Goal: Complete application form

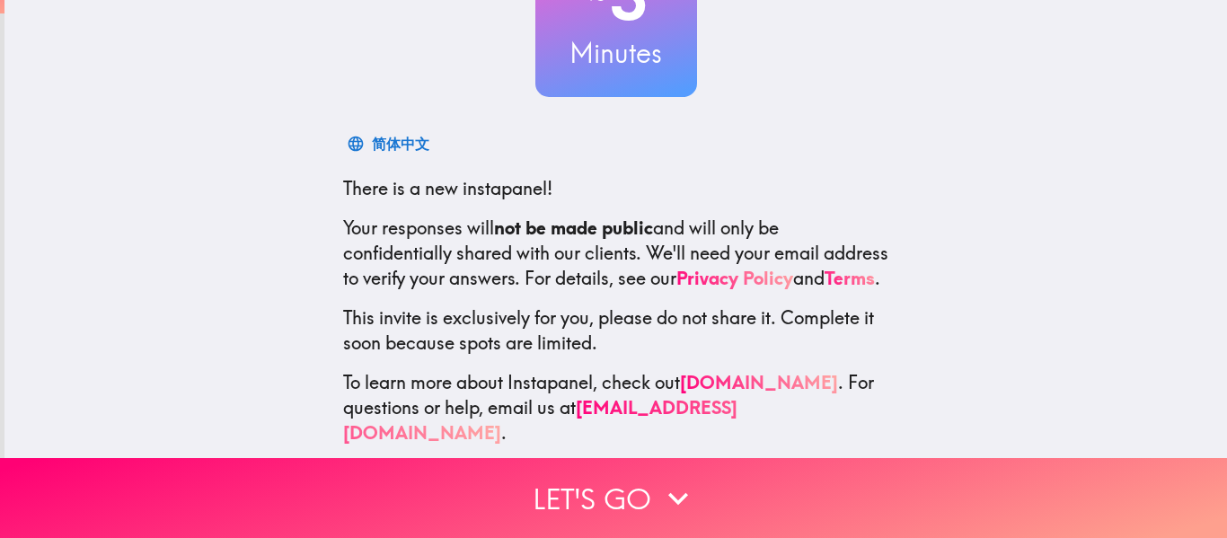
scroll to position [209, 0]
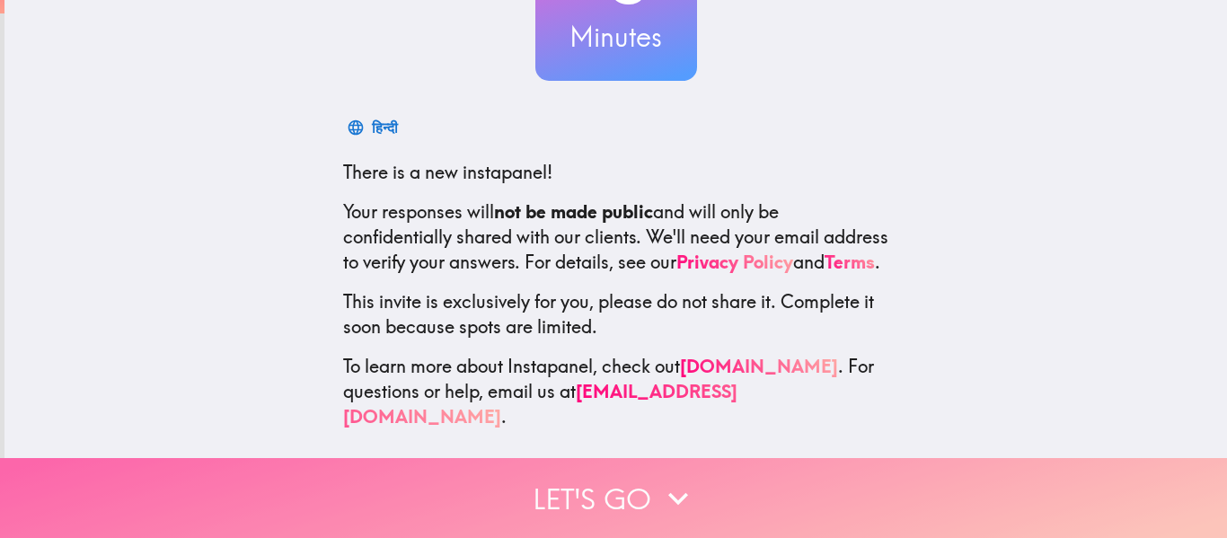
click at [614, 478] on button "Let's go" at bounding box center [613, 498] width 1227 height 80
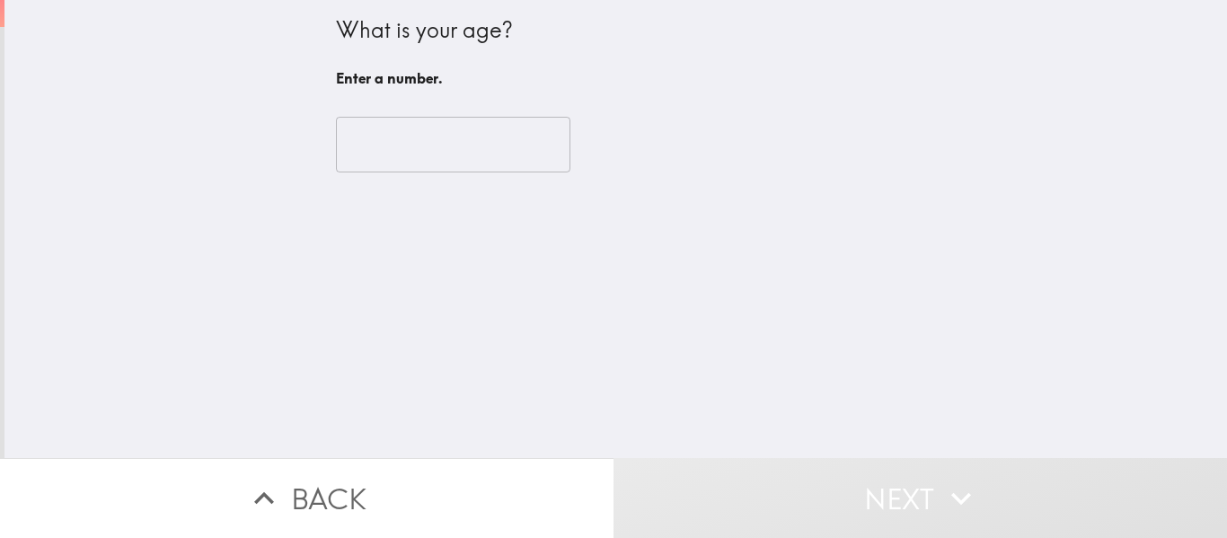
click at [438, 159] on input "number" at bounding box center [453, 145] width 234 height 56
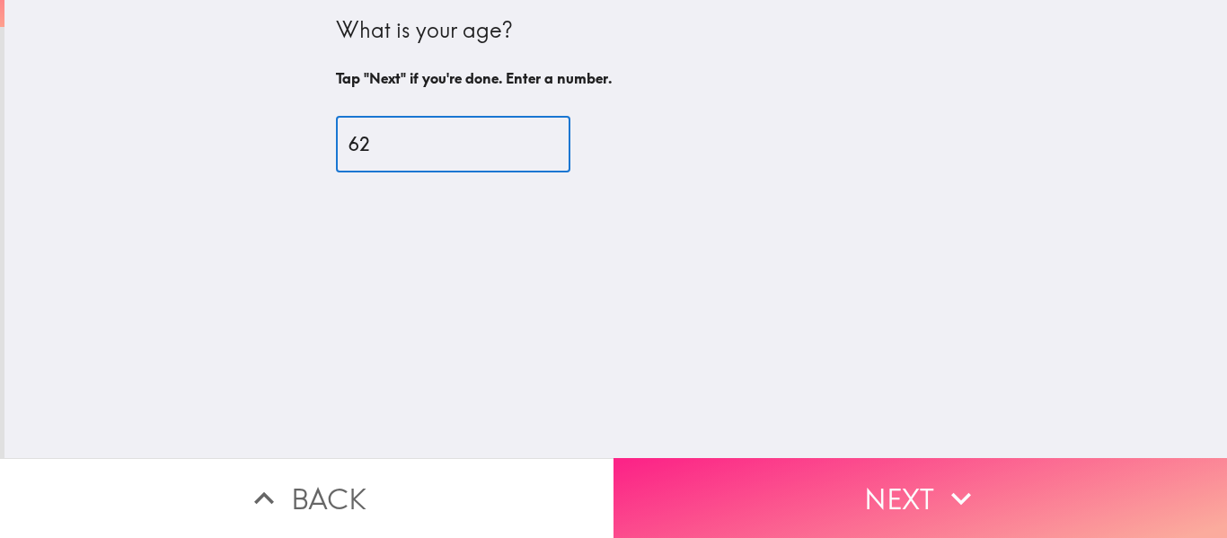
type input "62"
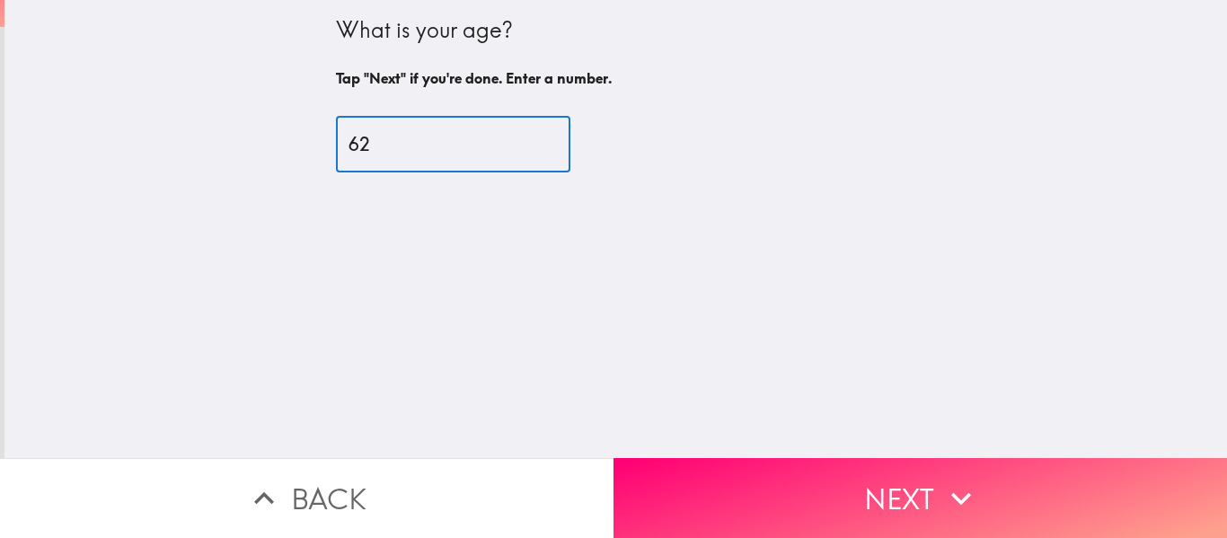
click at [806, 477] on button "Next" at bounding box center [921, 498] width 614 height 80
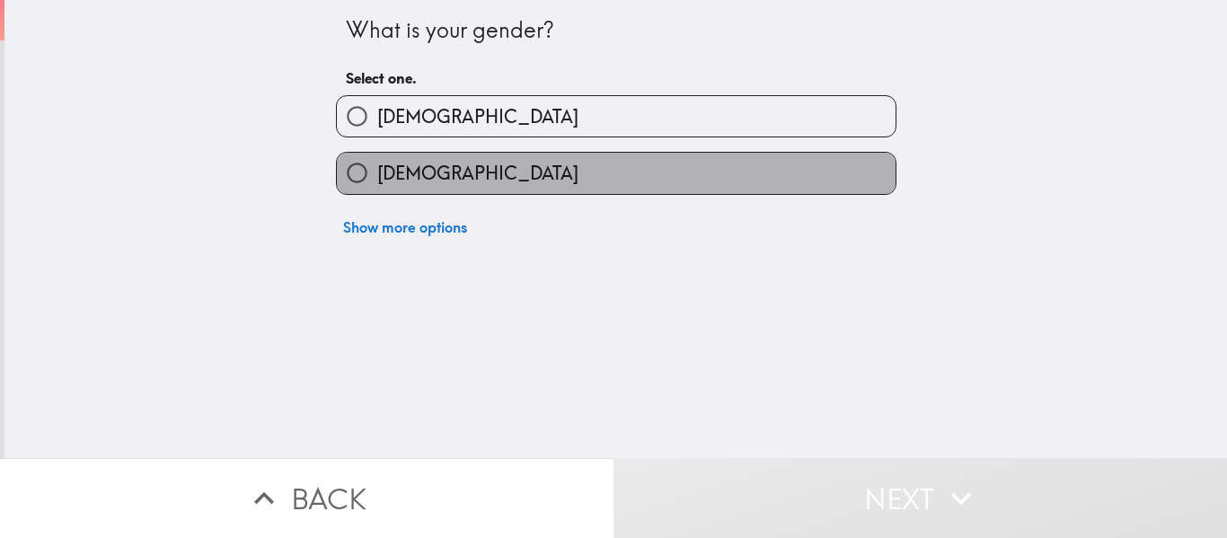
click at [490, 181] on label "Female" at bounding box center [616, 173] width 559 height 40
click at [377, 181] on input "Female" at bounding box center [357, 173] width 40 height 40
radio input "true"
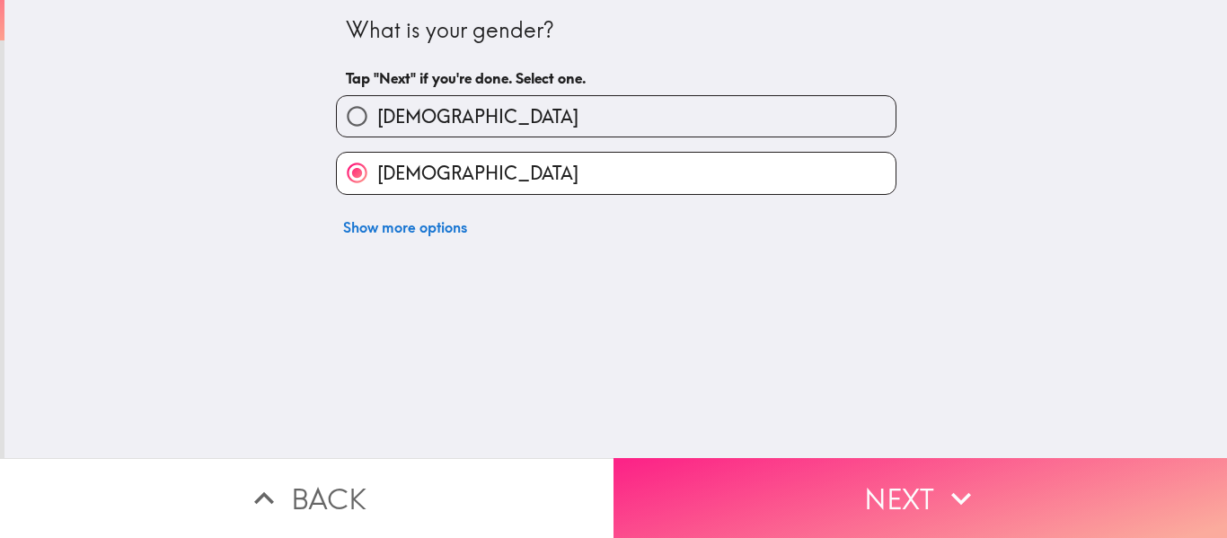
click at [848, 496] on button "Next" at bounding box center [921, 498] width 614 height 80
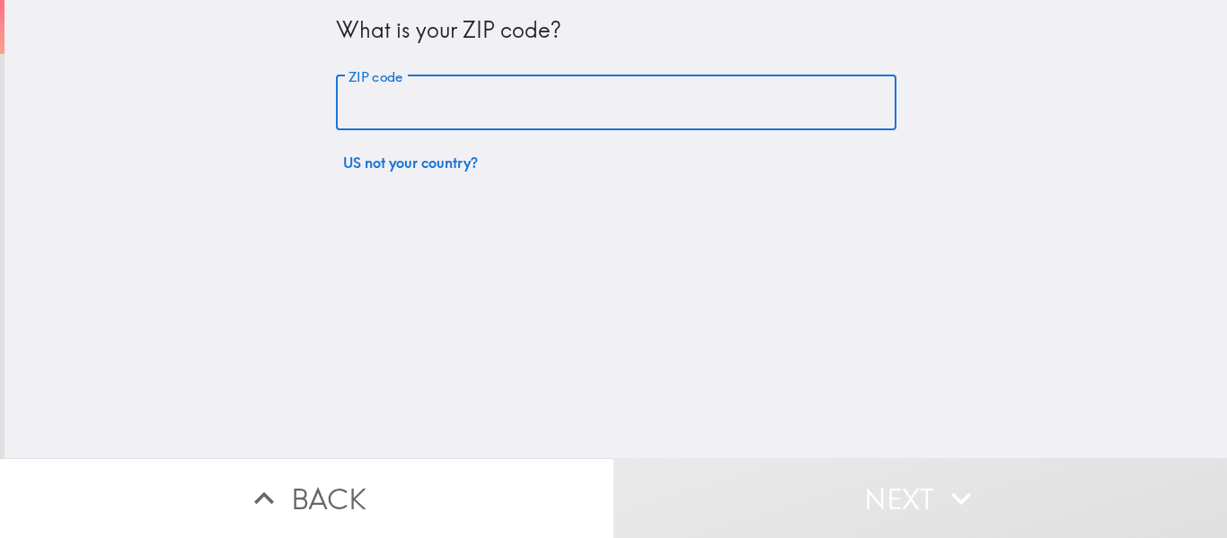
click at [410, 103] on input "ZIP code" at bounding box center [616, 103] width 561 height 56
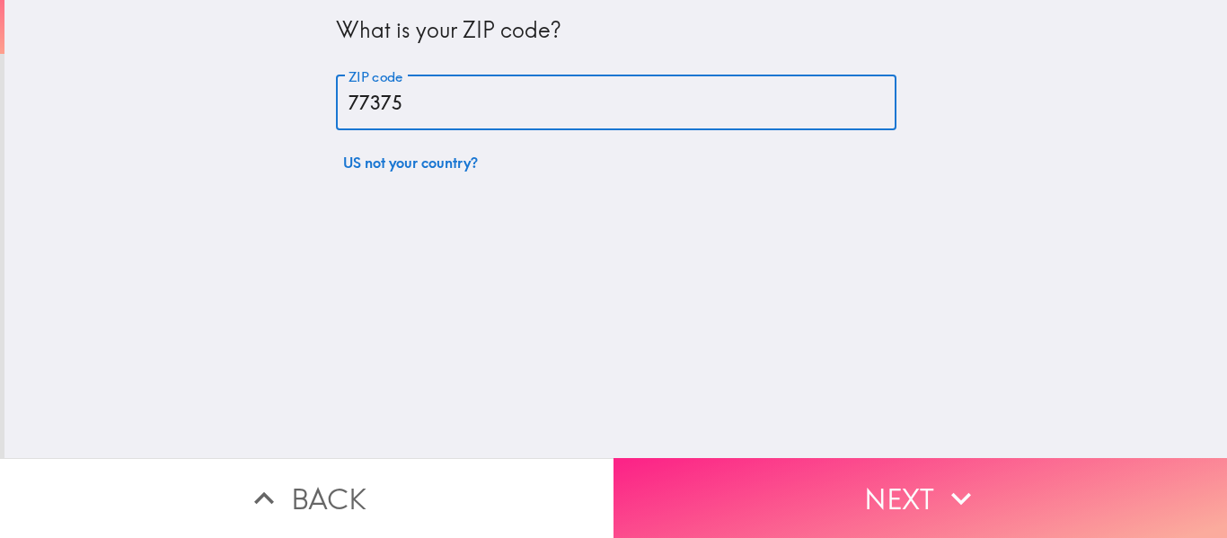
type input "77375"
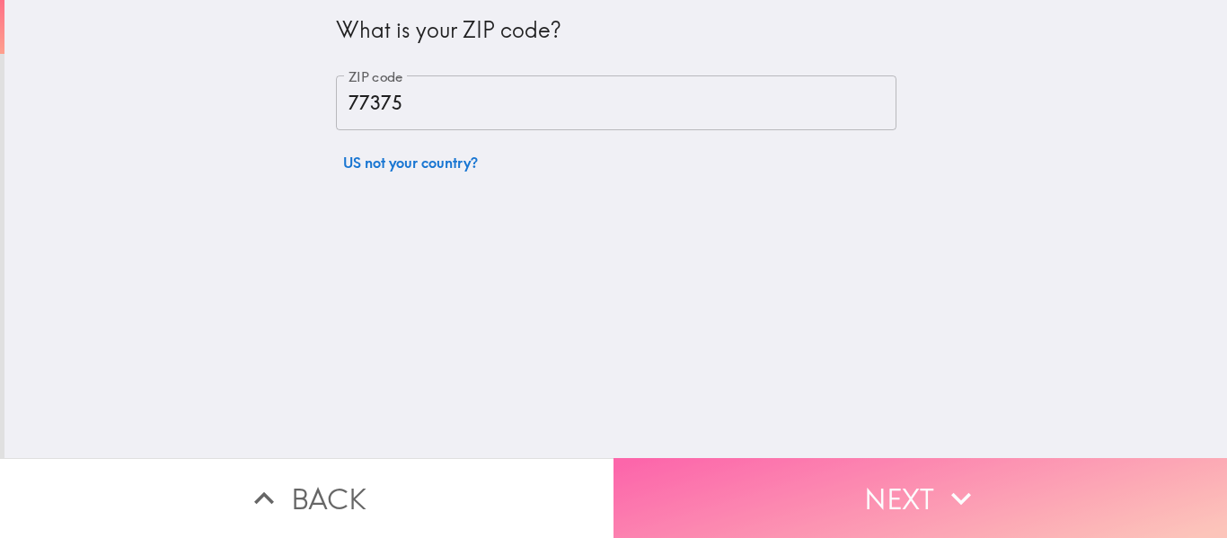
click at [876, 470] on button "Next" at bounding box center [921, 498] width 614 height 80
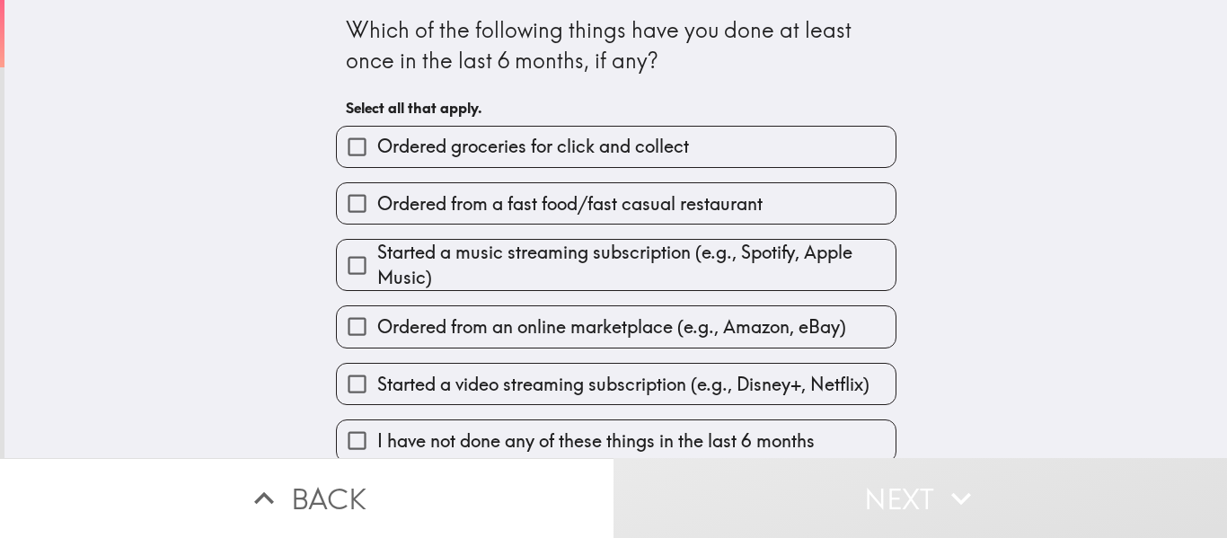
click at [836, 195] on label "Ordered from a fast food/fast casual restaurant" at bounding box center [616, 203] width 559 height 40
click at [377, 195] on input "Ordered from a fast food/fast casual restaurant" at bounding box center [357, 203] width 40 height 40
checkbox input "true"
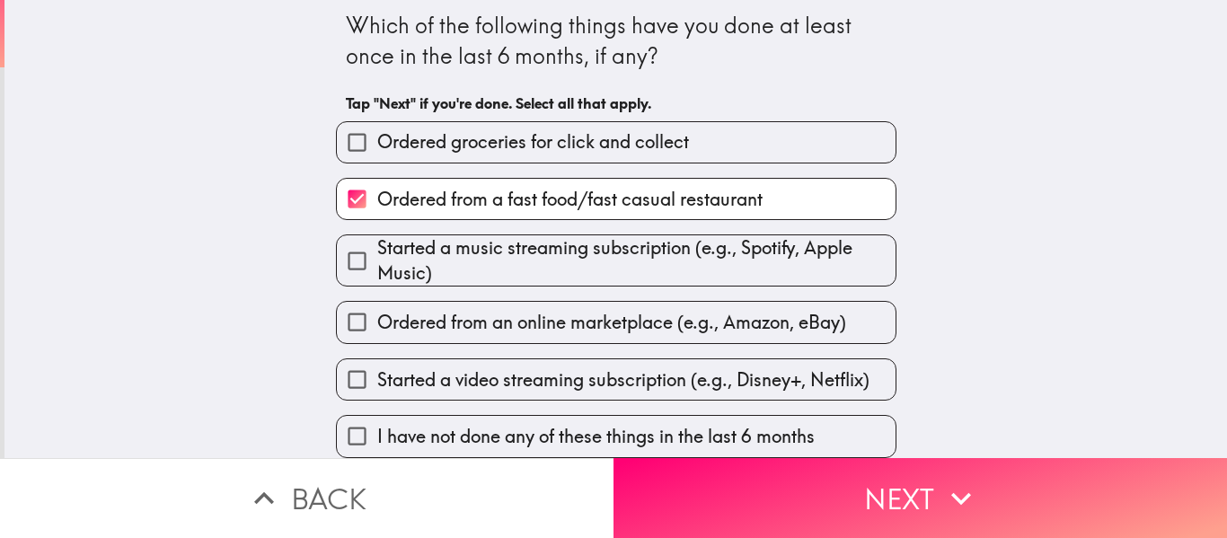
scroll to position [18, 0]
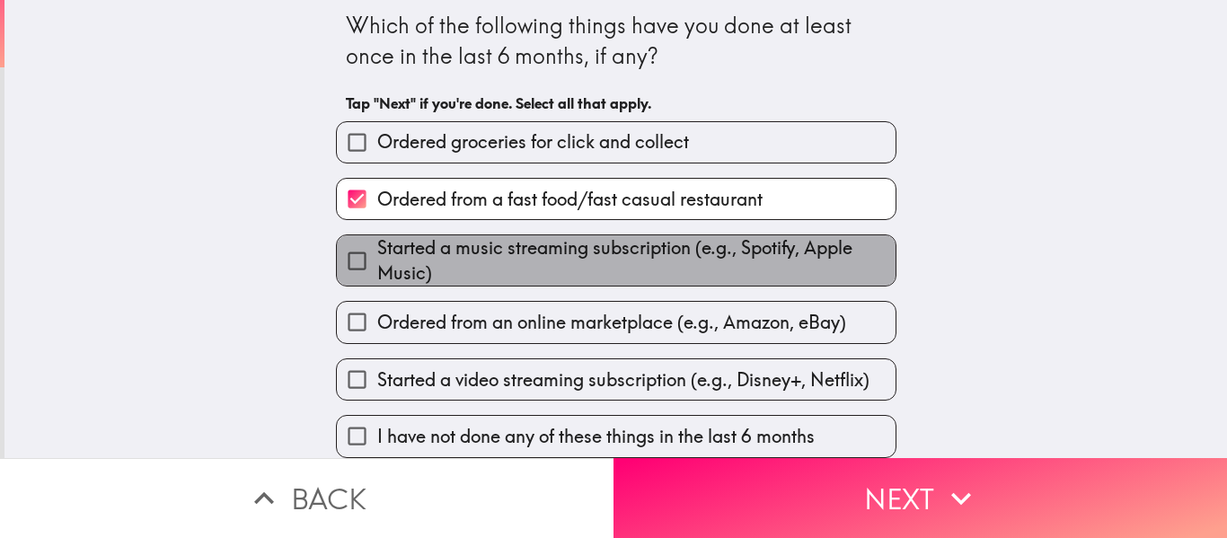
click at [807, 256] on span "Started a music streaming subscription (e.g., Spotify, Apple Music)" at bounding box center [636, 260] width 518 height 50
click at [377, 256] on input "Started a music streaming subscription (e.g., Spotify, Apple Music)" at bounding box center [357, 261] width 40 height 40
checkbox input "true"
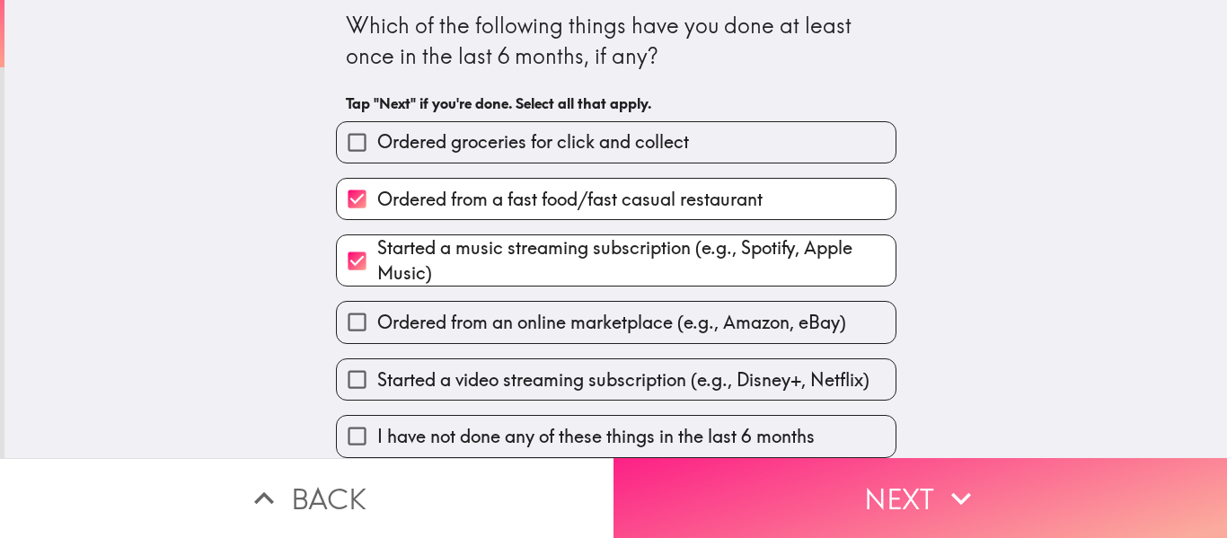
click at [921, 478] on button "Next" at bounding box center [921, 498] width 614 height 80
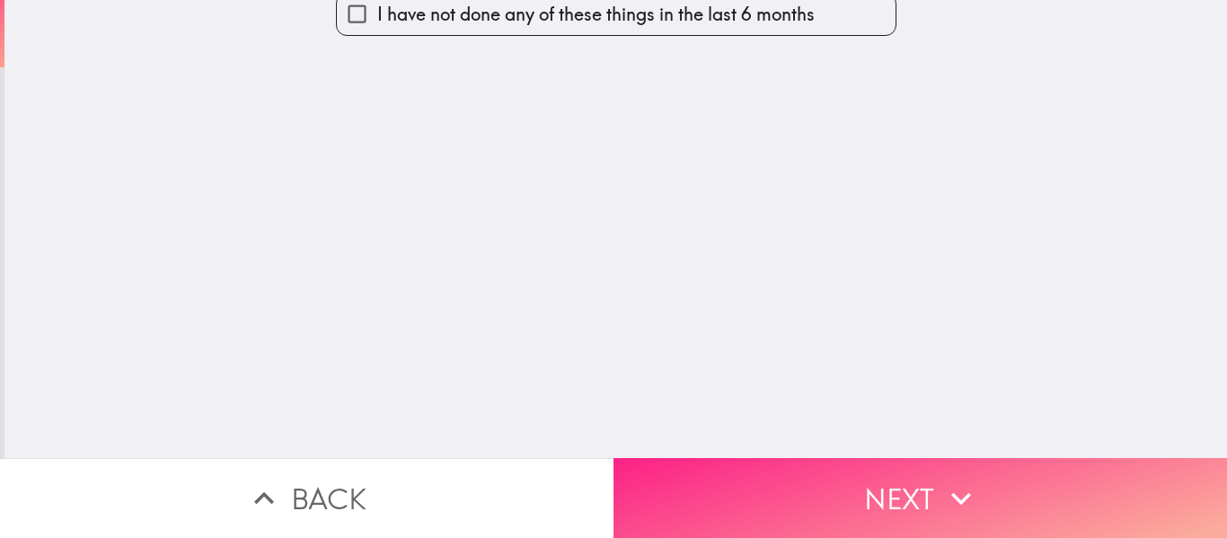
scroll to position [0, 0]
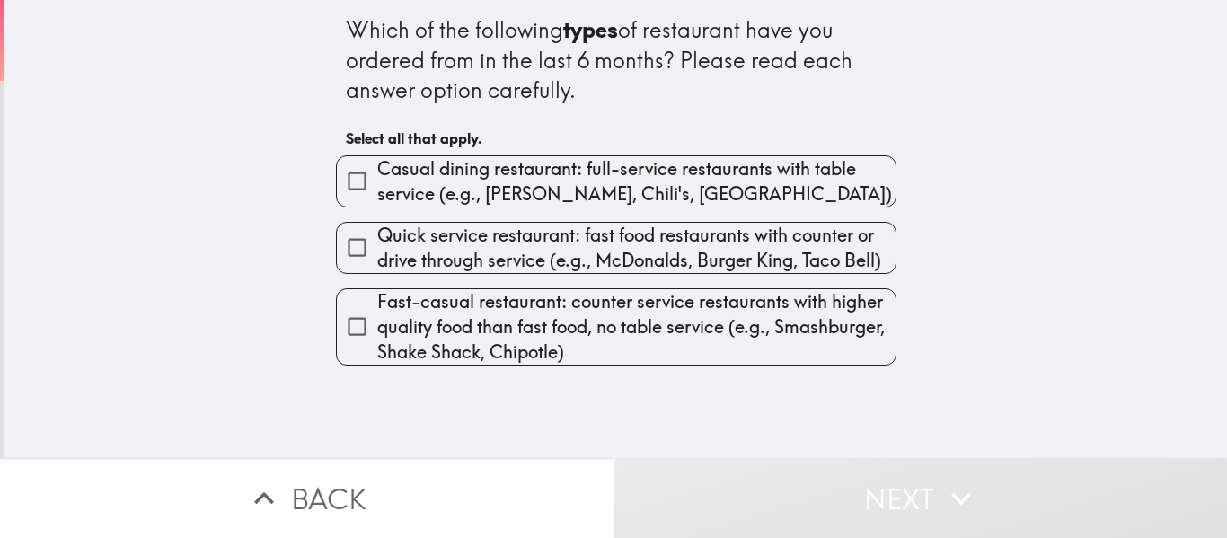
click at [835, 243] on span "Quick service restaurant: fast food restaurants with counter or drive through s…" at bounding box center [636, 248] width 518 height 50
click at [377, 243] on input "Quick service restaurant: fast food restaurants with counter or drive through s…" at bounding box center [357, 247] width 40 height 40
checkbox input "true"
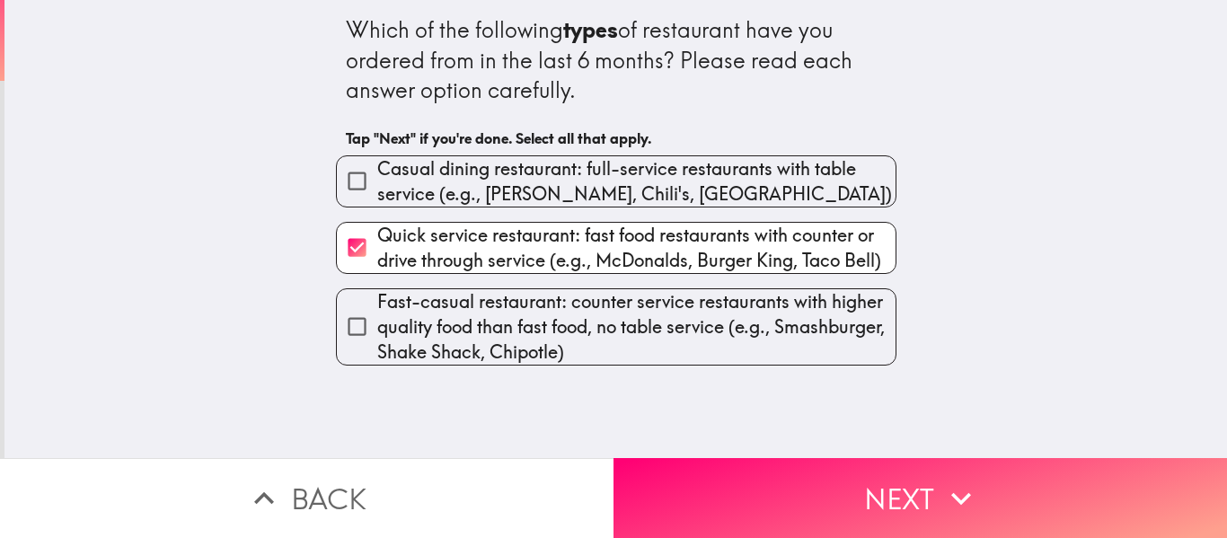
click at [807, 176] on span "Casual dining restaurant: full-service restaurants with table service (e.g., Ap…" at bounding box center [636, 181] width 518 height 50
click at [377, 176] on input "Casual dining restaurant: full-service restaurants with table service (e.g., Ap…" at bounding box center [357, 181] width 40 height 40
checkbox input "true"
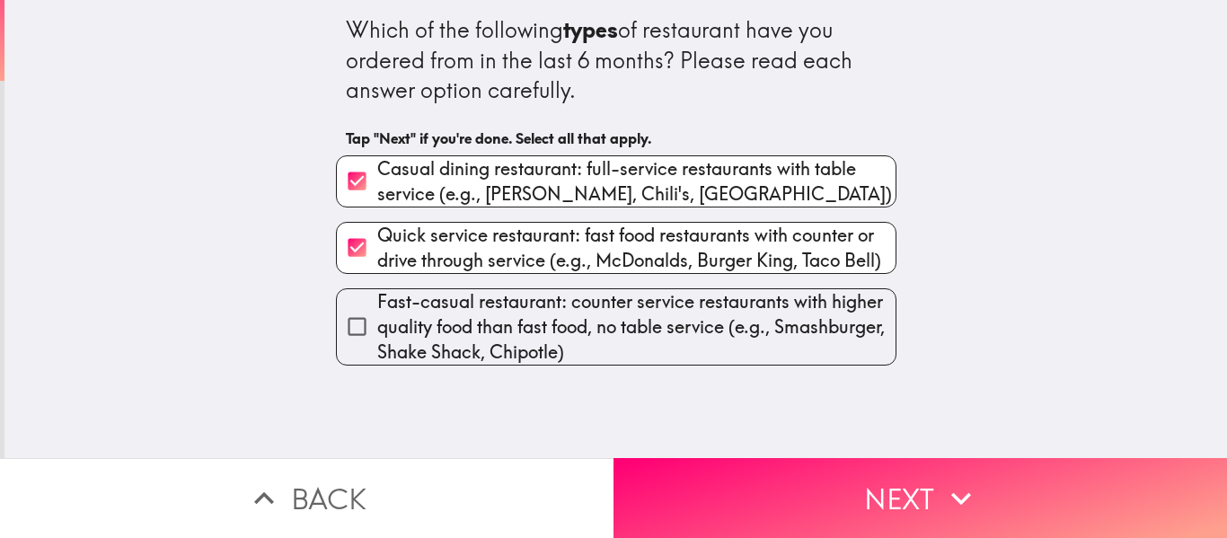
click at [923, 473] on button "Next" at bounding box center [921, 498] width 614 height 80
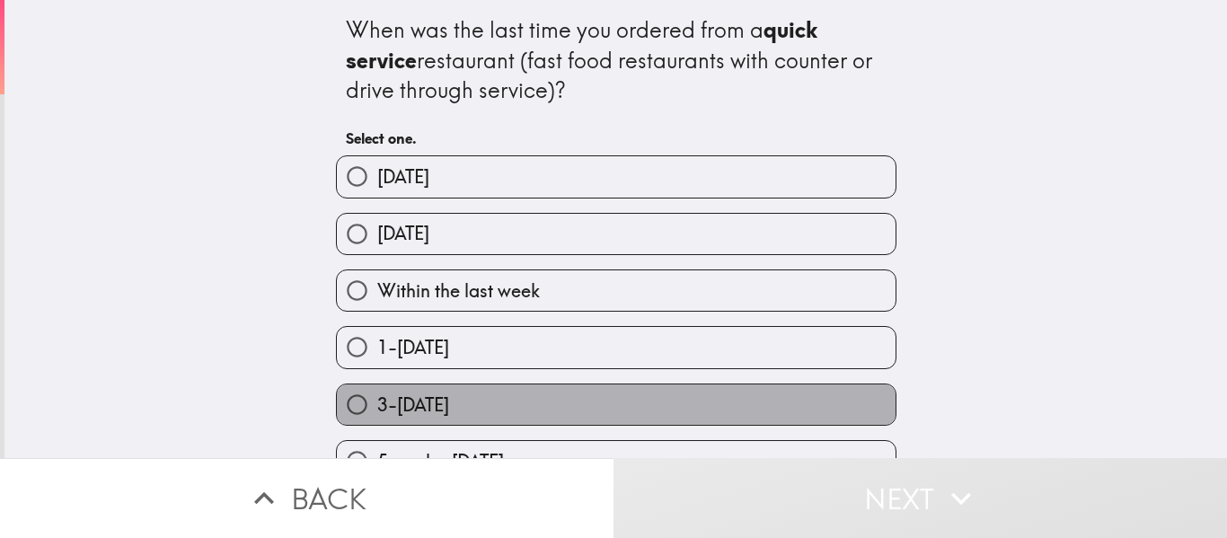
click at [684, 408] on label "3-4 weeks ago" at bounding box center [616, 404] width 559 height 40
click at [377, 408] on input "3-4 weeks ago" at bounding box center [357, 404] width 40 height 40
radio input "true"
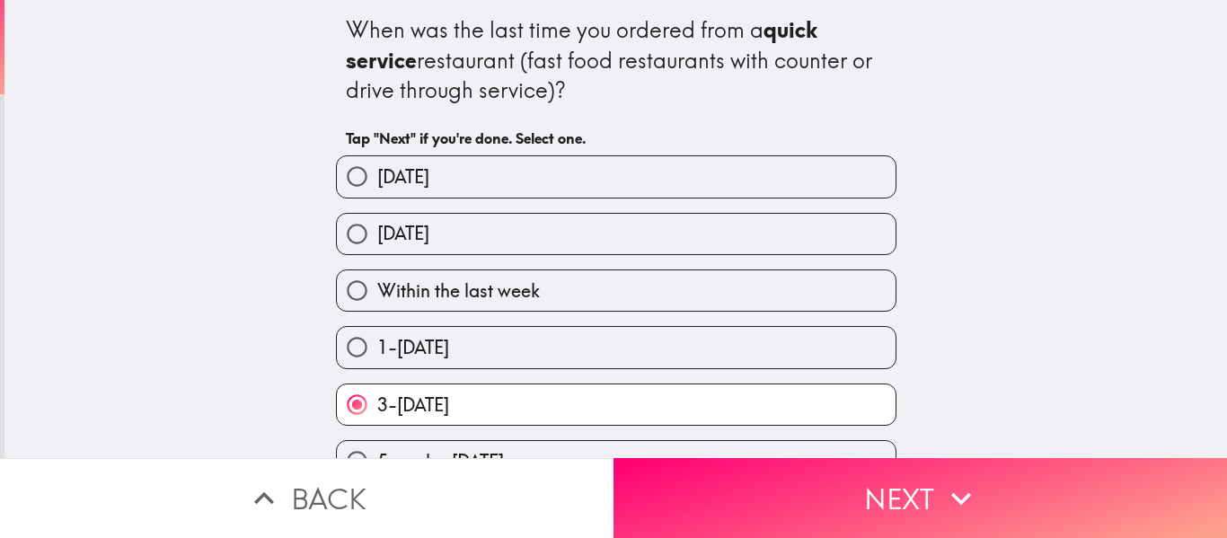
drag, startPoint x: 948, startPoint y: 490, endPoint x: 951, endPoint y: 430, distance: 60.3
click at [946, 483] on icon "button" at bounding box center [961, 499] width 40 height 40
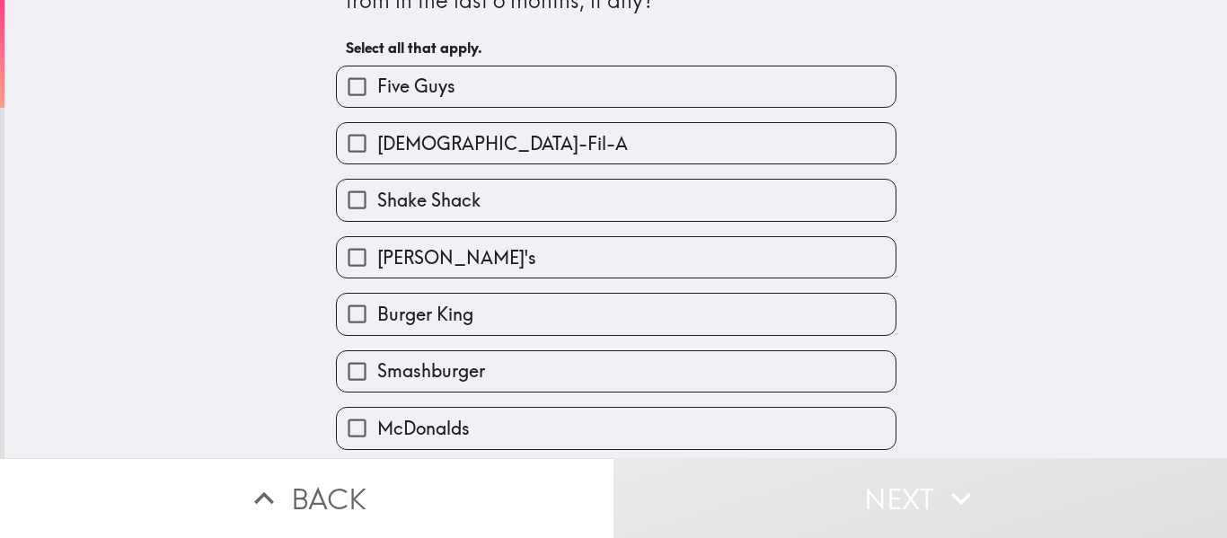
scroll to position [90, 0]
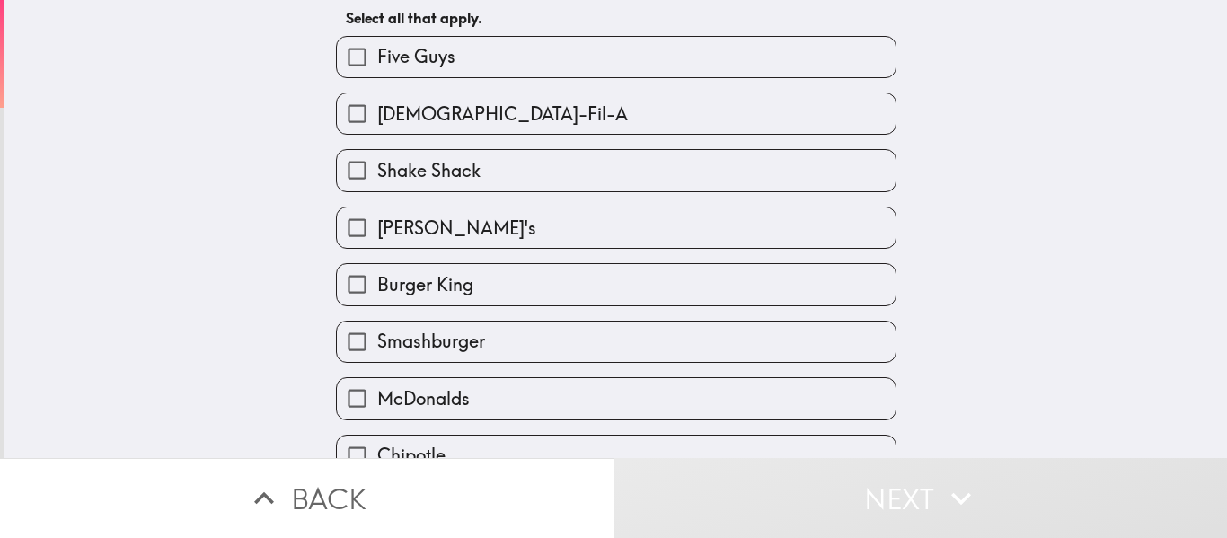
click at [486, 289] on label "Burger King" at bounding box center [616, 284] width 559 height 40
click at [377, 289] on input "Burger King" at bounding box center [357, 284] width 40 height 40
checkbox input "true"
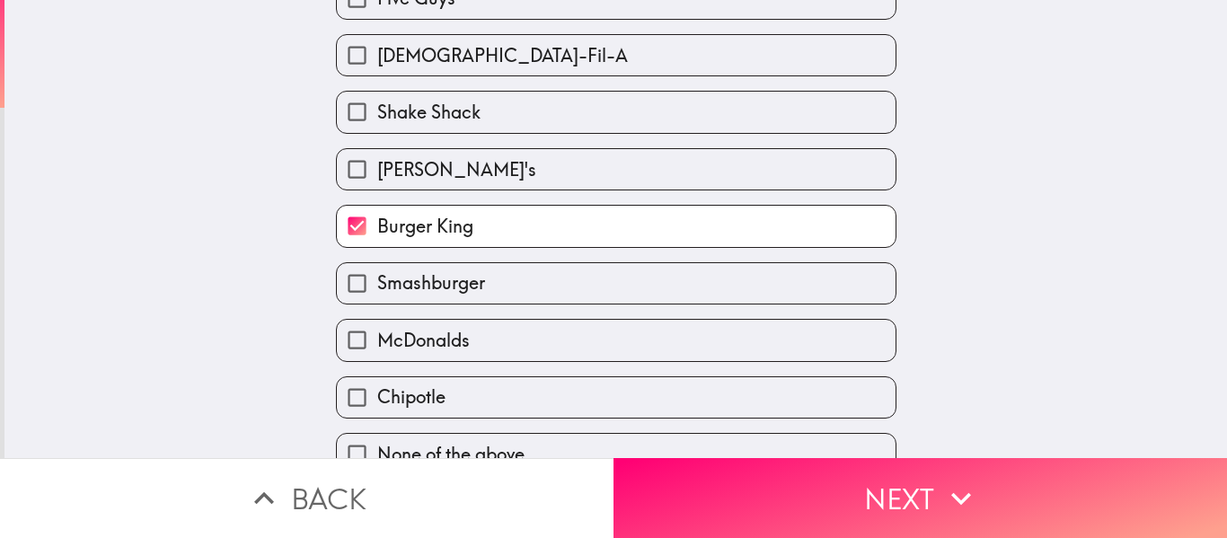
scroll to position [179, 0]
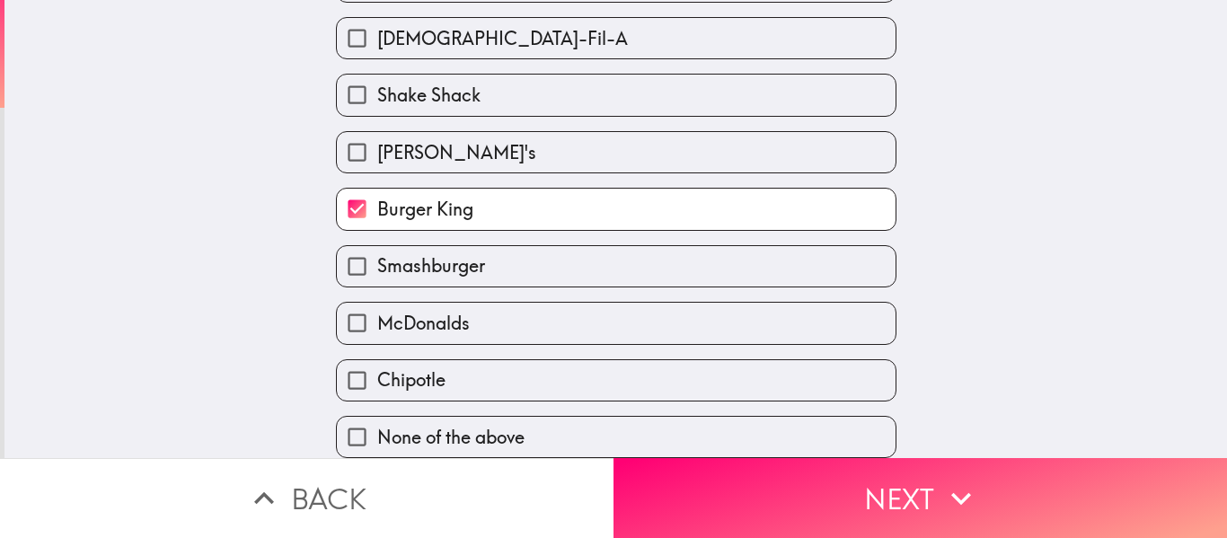
click at [515, 311] on label "McDonalds" at bounding box center [616, 323] width 559 height 40
click at [377, 311] on input "McDonalds" at bounding box center [357, 323] width 40 height 40
checkbox input "true"
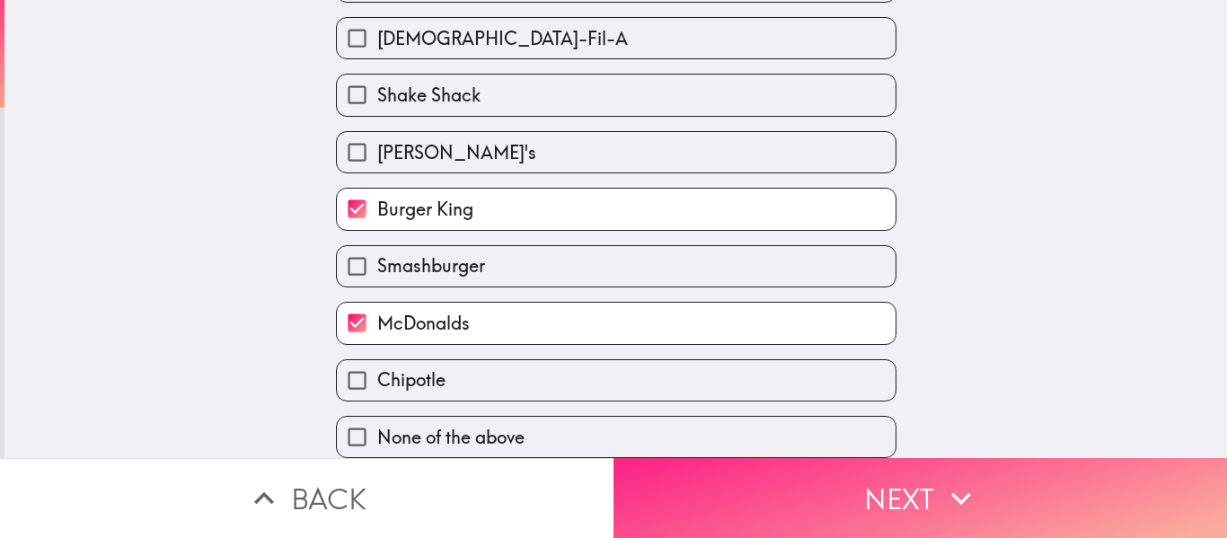
click at [884, 472] on button "Next" at bounding box center [921, 498] width 614 height 80
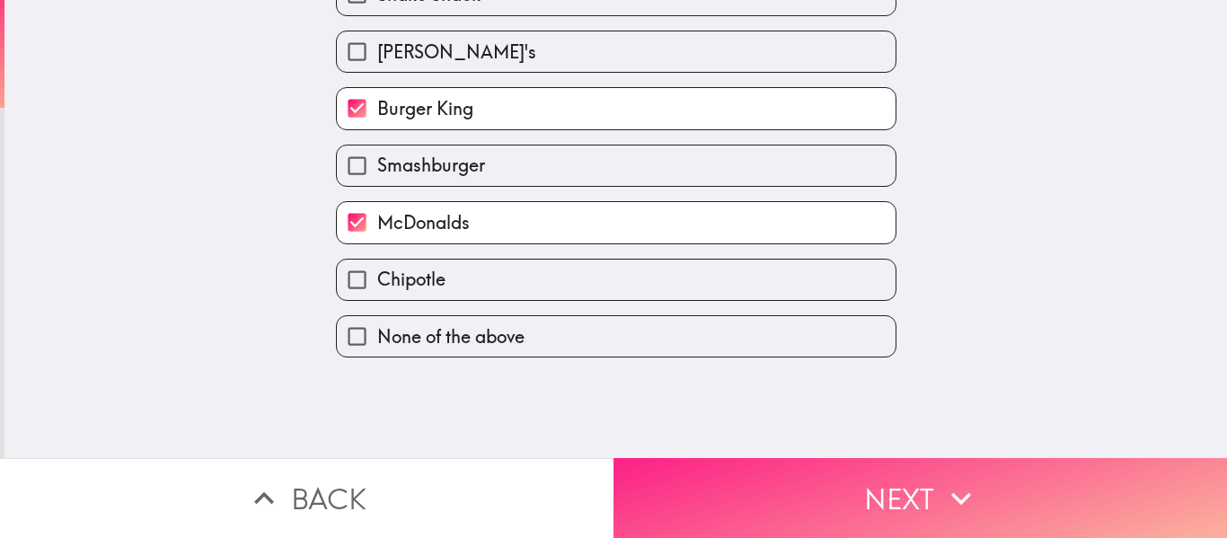
scroll to position [0, 0]
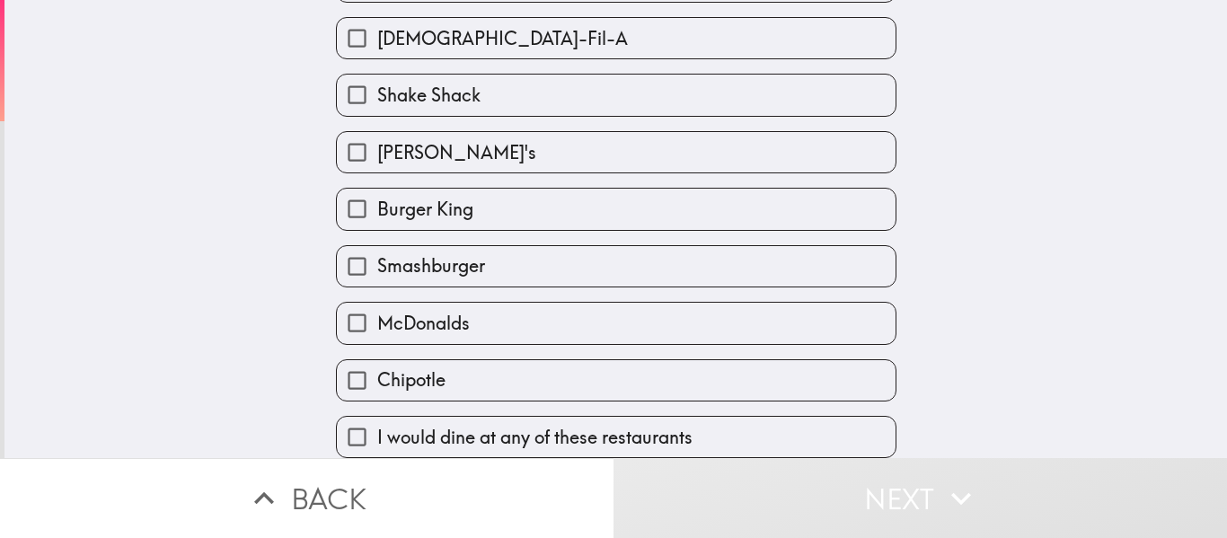
scroll to position [179, 0]
click at [539, 427] on span "I would dine at any of these restaurants" at bounding box center [534, 437] width 315 height 25
click at [377, 427] on input "I would dine at any of these restaurants" at bounding box center [357, 437] width 40 height 40
checkbox input "true"
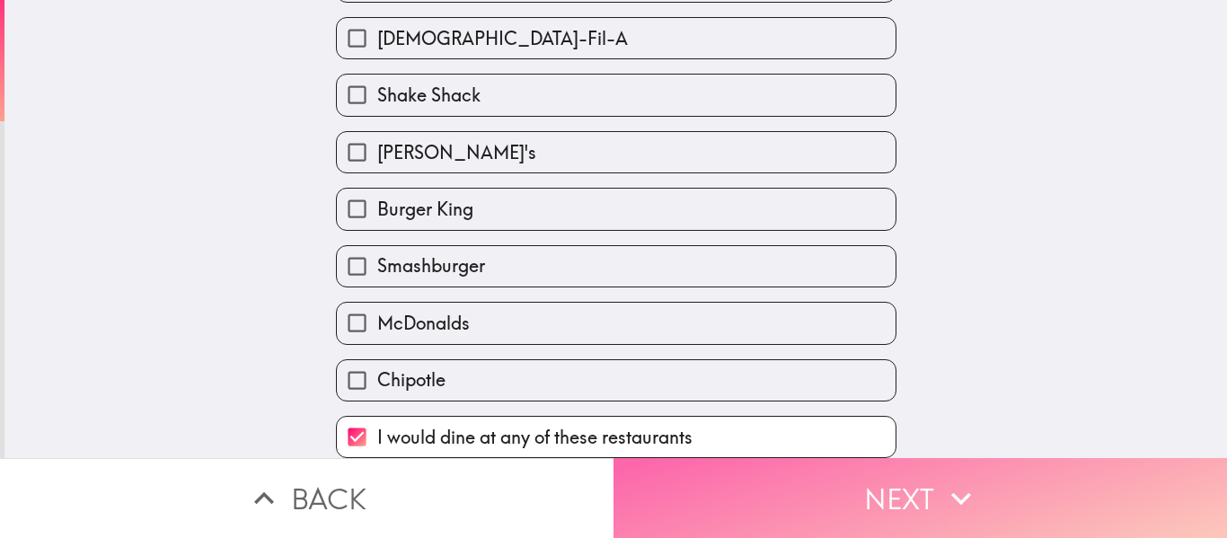
click at [861, 484] on button "Next" at bounding box center [921, 498] width 614 height 80
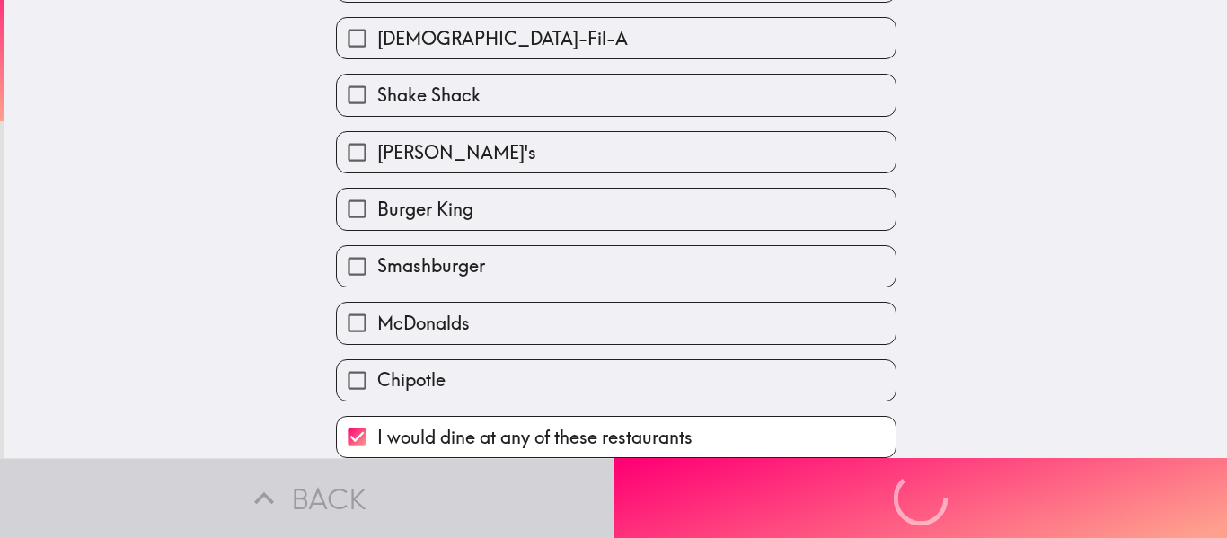
scroll to position [0, 0]
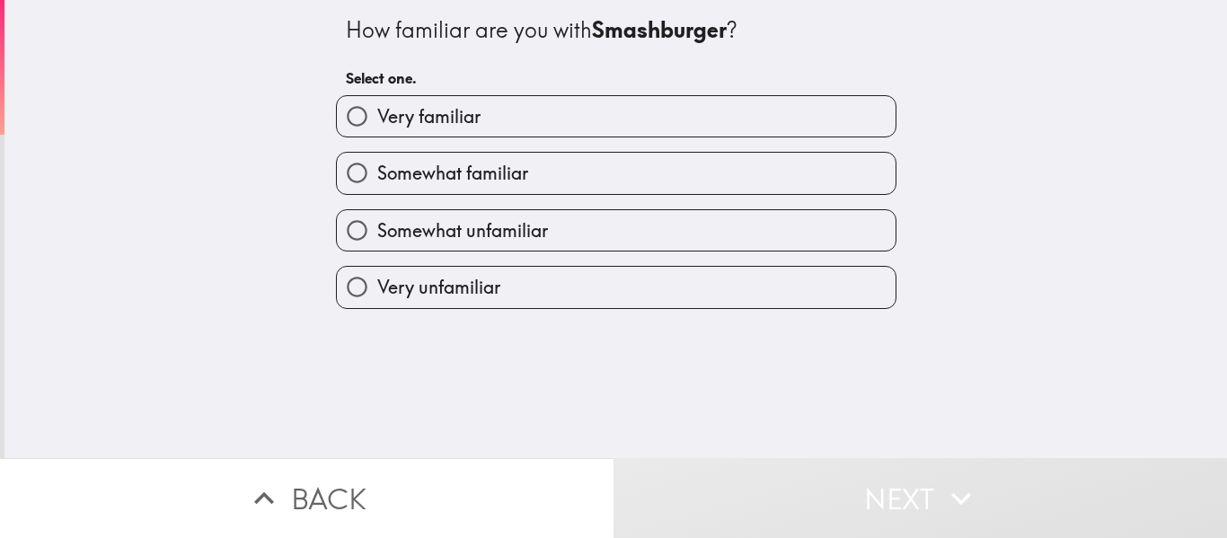
click at [507, 157] on label "Somewhat familiar" at bounding box center [616, 173] width 559 height 40
click at [377, 157] on input "Somewhat familiar" at bounding box center [357, 173] width 40 height 40
radio input "true"
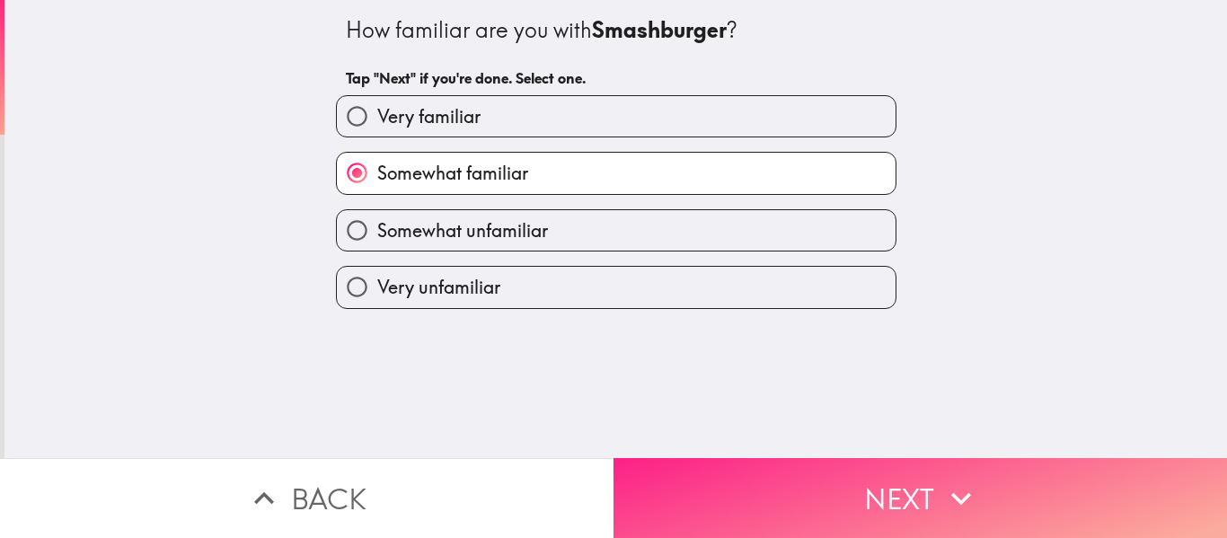
click at [941, 479] on icon "button" at bounding box center [961, 499] width 40 height 40
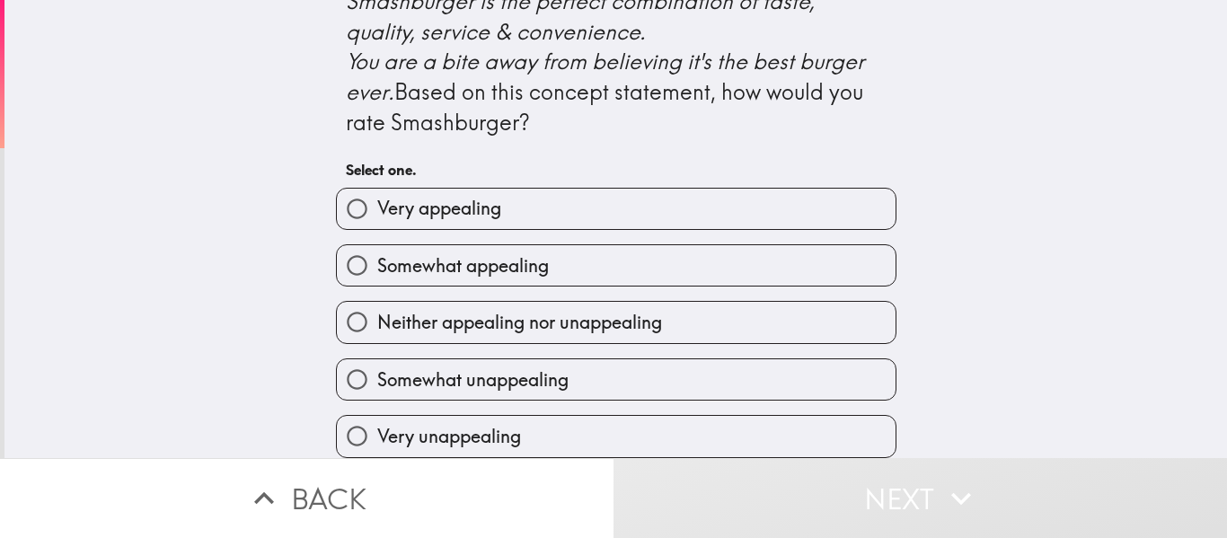
scroll to position [887, 0]
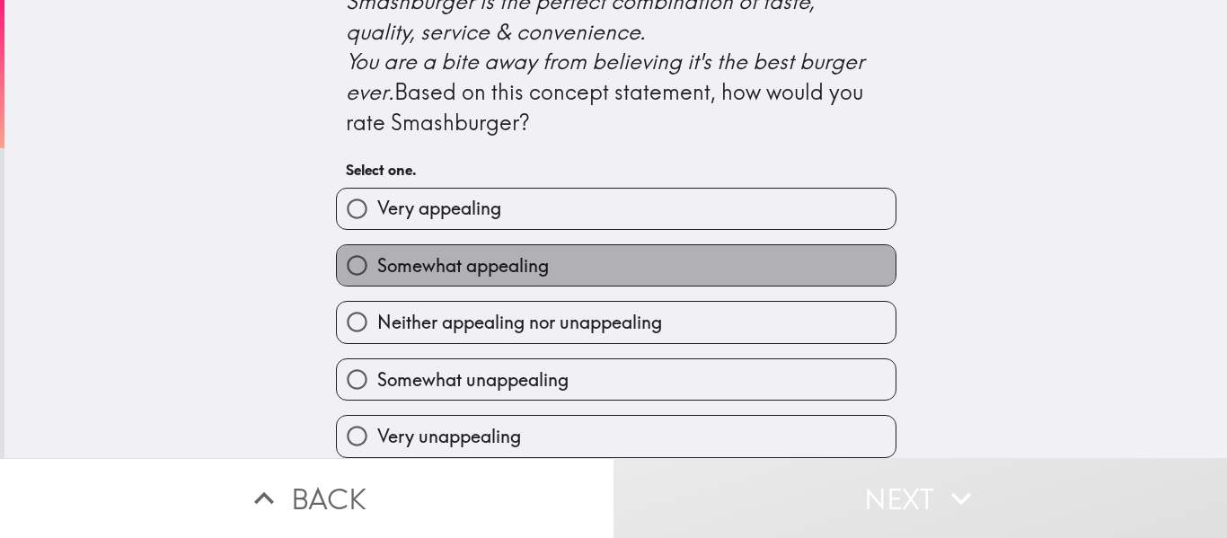
click at [537, 245] on label "Somewhat appealing" at bounding box center [616, 265] width 559 height 40
click at [377, 245] on input "Somewhat appealing" at bounding box center [357, 265] width 40 height 40
radio input "true"
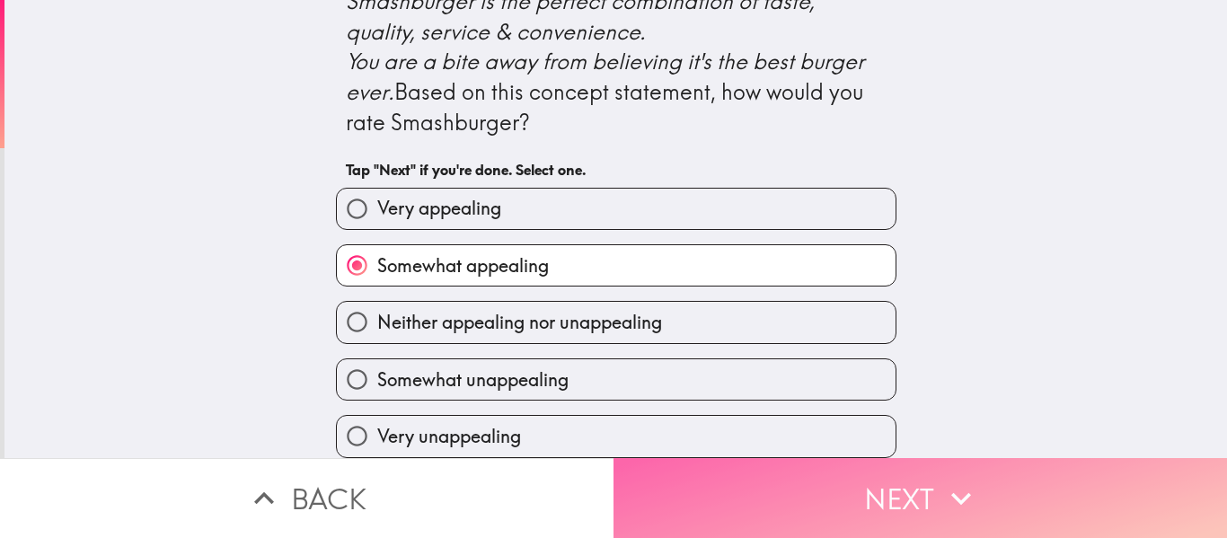
click at [992, 500] on button "Next" at bounding box center [921, 498] width 614 height 80
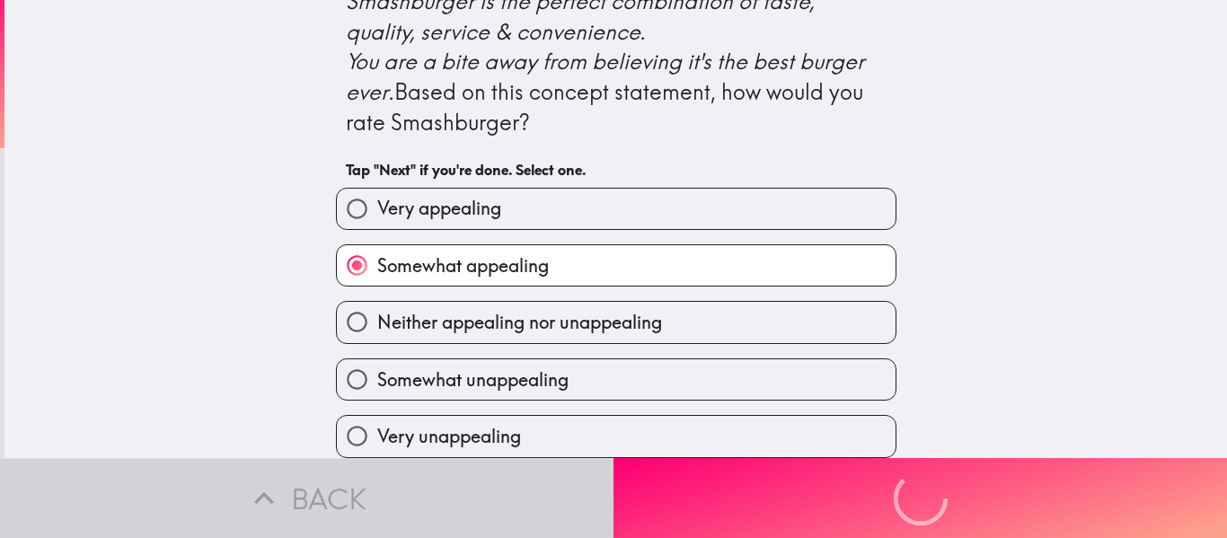
scroll to position [0, 0]
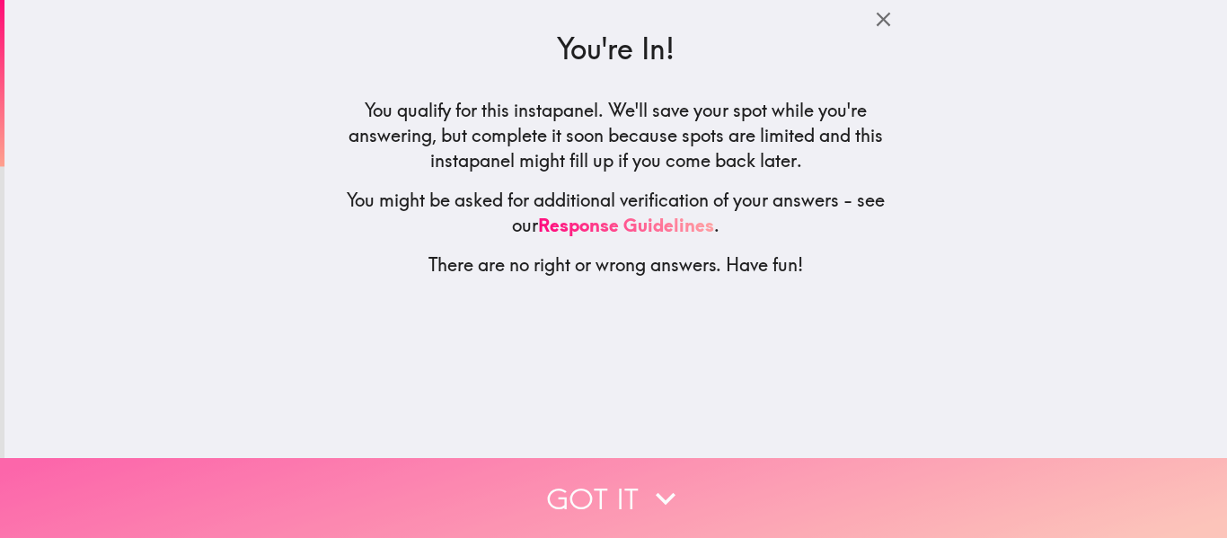
click at [781, 497] on button "Got it" at bounding box center [613, 498] width 1227 height 80
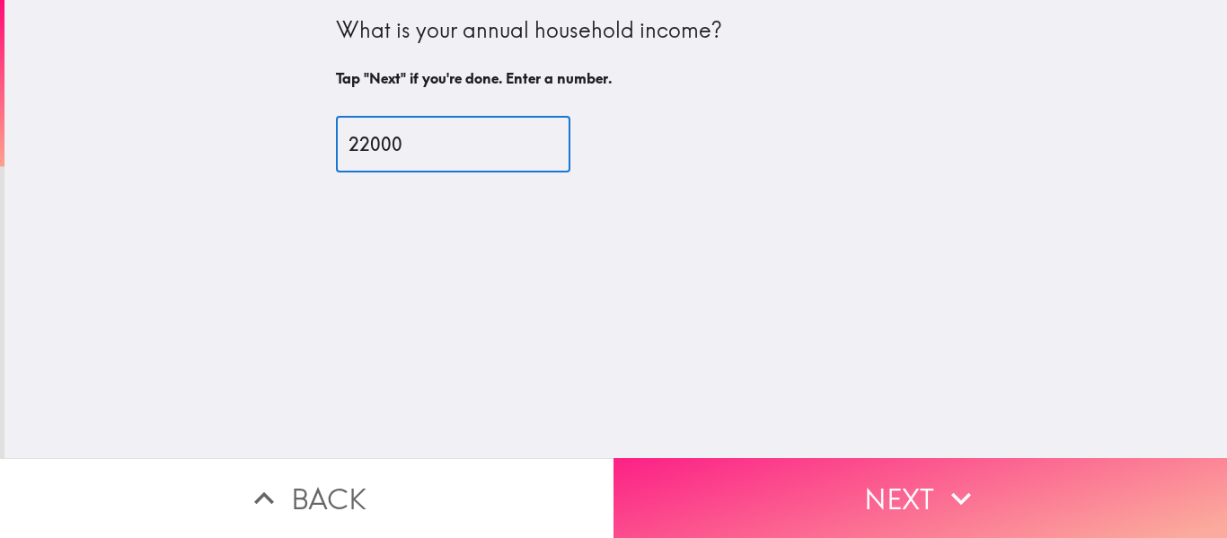
type input "22000"
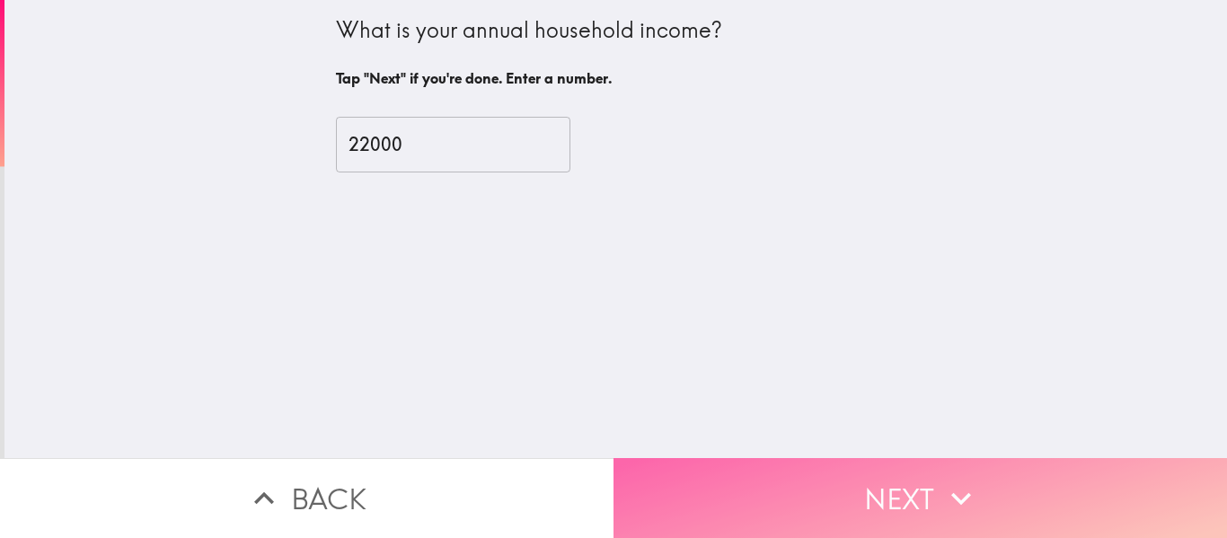
click at [907, 486] on button "Next" at bounding box center [921, 498] width 614 height 80
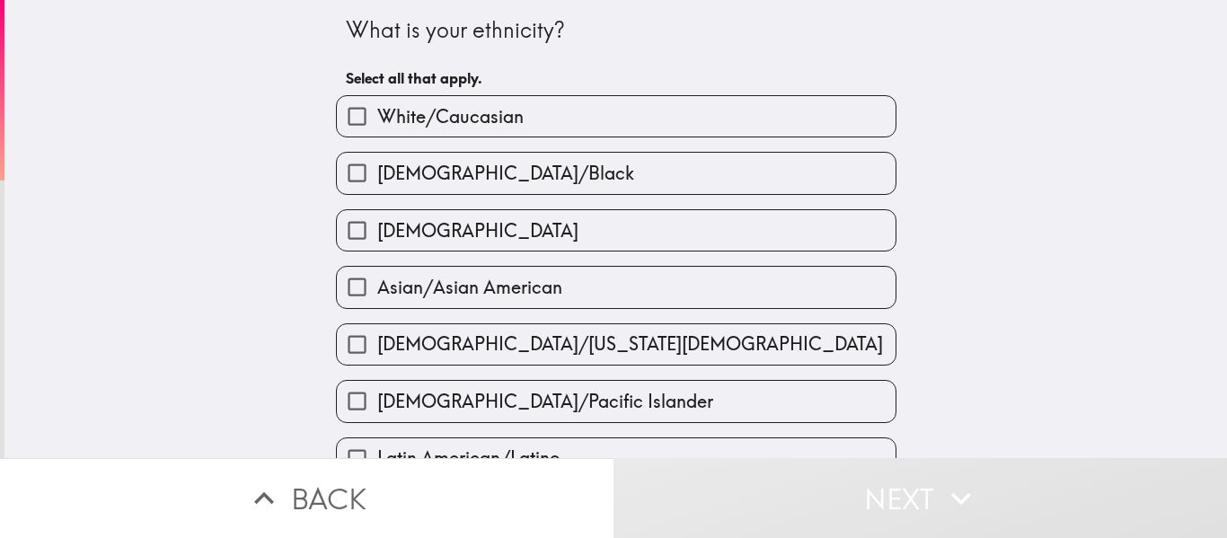
click at [730, 119] on label "White/Caucasian" at bounding box center [616, 116] width 559 height 40
click at [377, 119] on input "White/Caucasian" at bounding box center [357, 116] width 40 height 40
checkbox input "true"
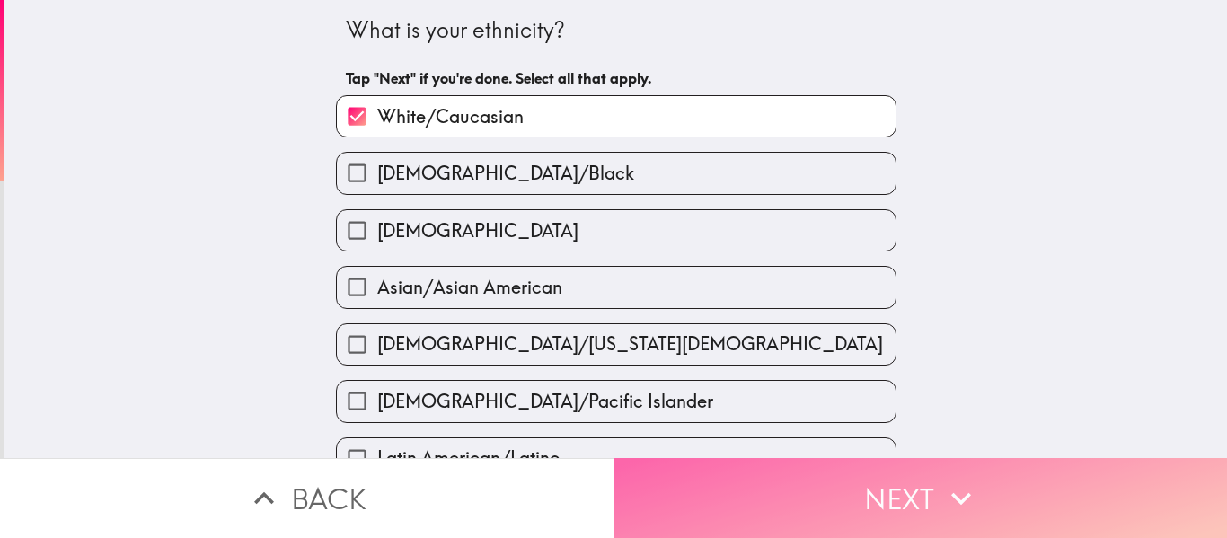
click at [907, 483] on button "Next" at bounding box center [921, 498] width 614 height 80
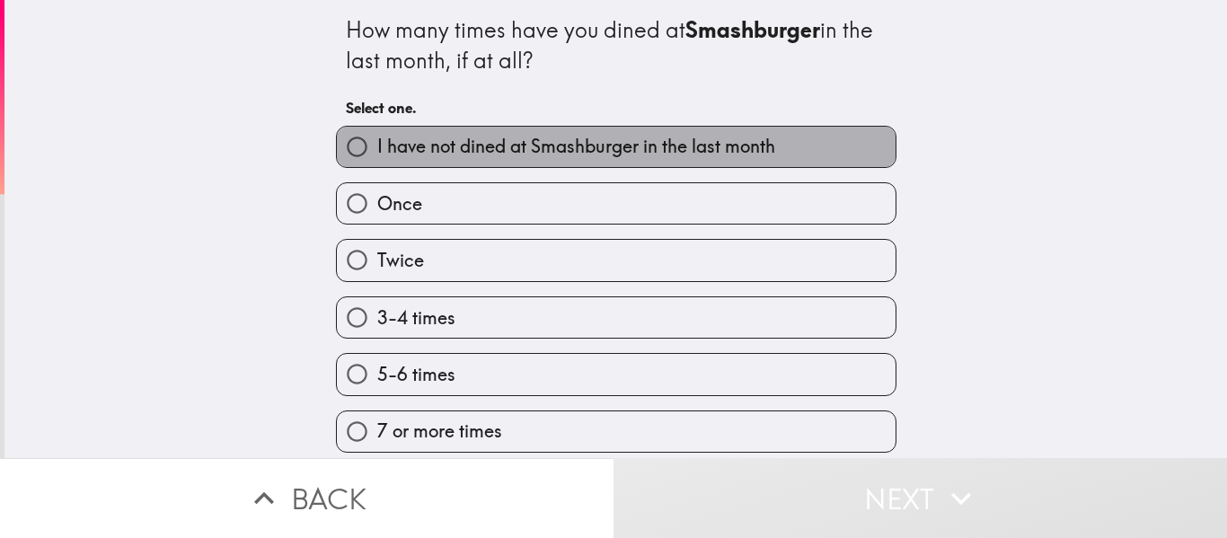
click at [505, 149] on span "I have not dined at Smashburger in the last month" at bounding box center [576, 146] width 398 height 25
click at [377, 149] on input "I have not dined at Smashburger in the last month" at bounding box center [357, 147] width 40 height 40
radio input "true"
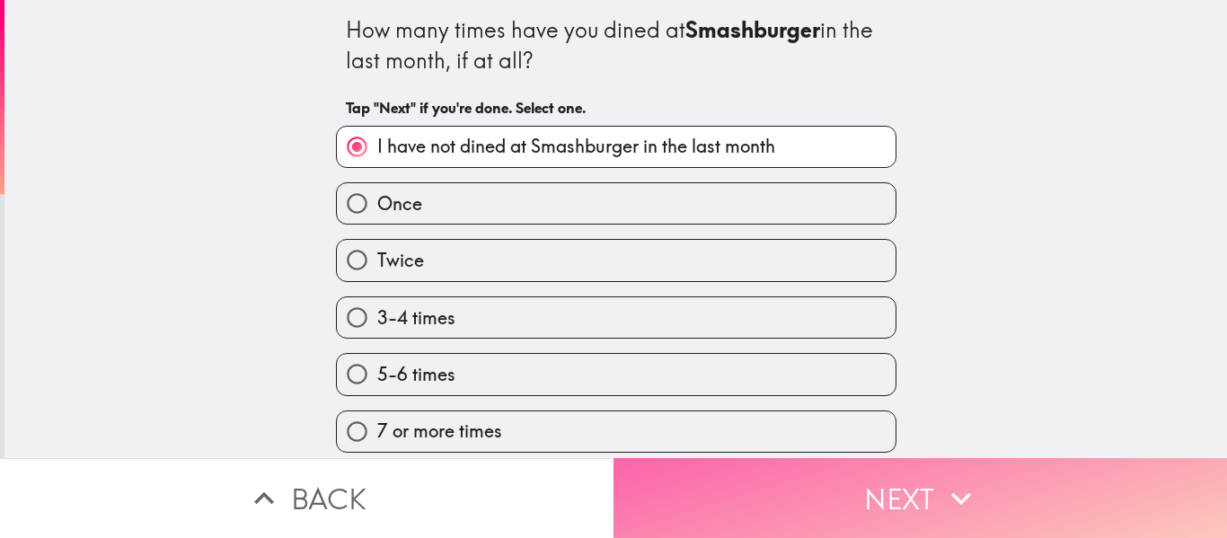
click at [897, 481] on button "Next" at bounding box center [921, 498] width 614 height 80
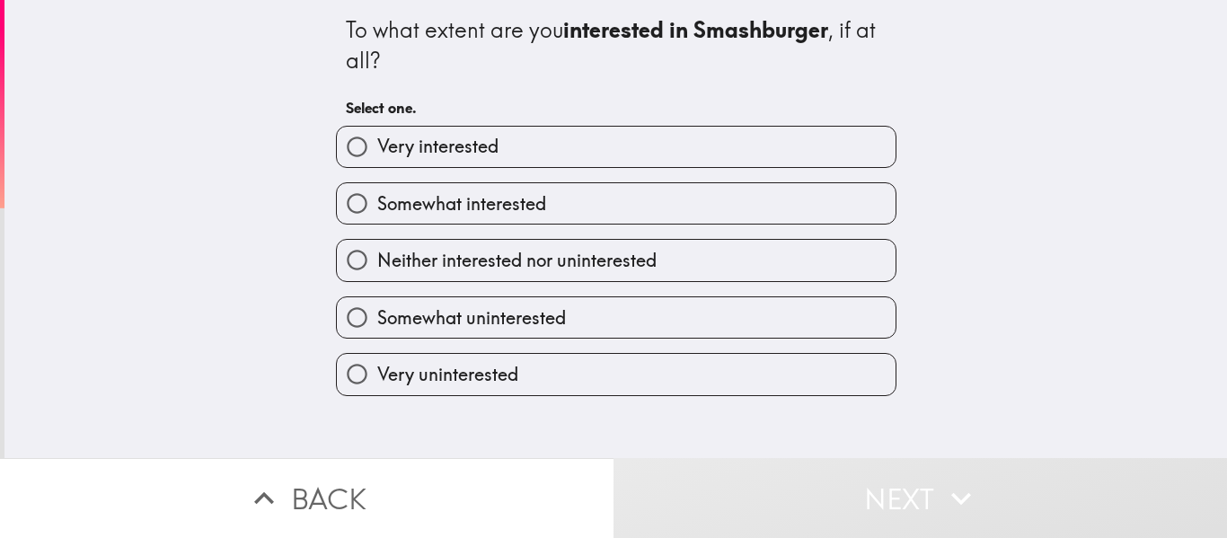
click at [567, 195] on label "Somewhat interested" at bounding box center [616, 203] width 559 height 40
click at [377, 195] on input "Somewhat interested" at bounding box center [357, 203] width 40 height 40
radio input "true"
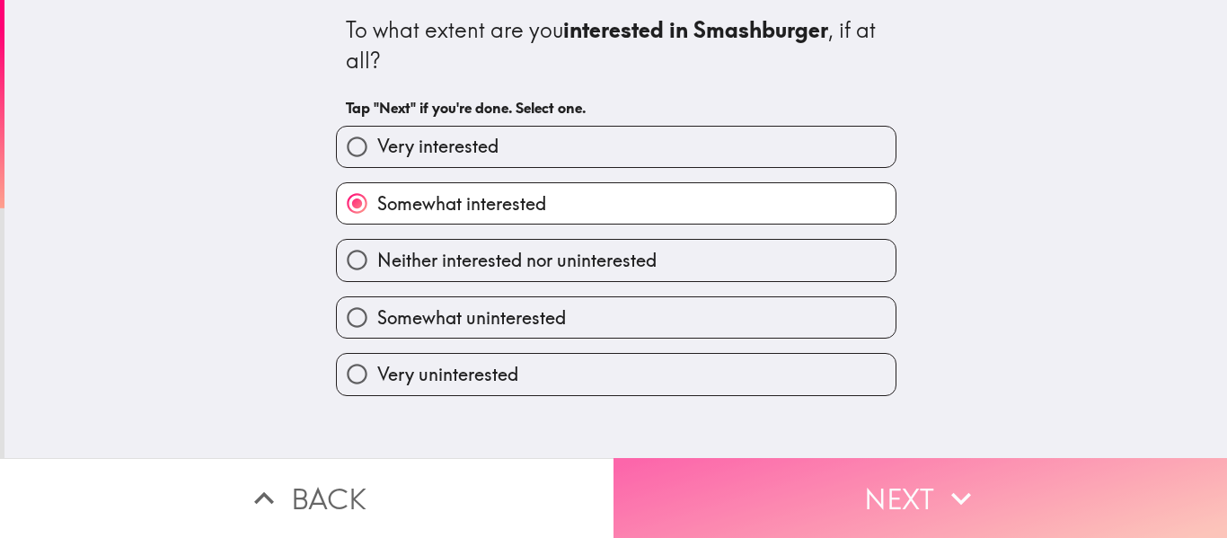
click at [901, 489] on button "Next" at bounding box center [921, 498] width 614 height 80
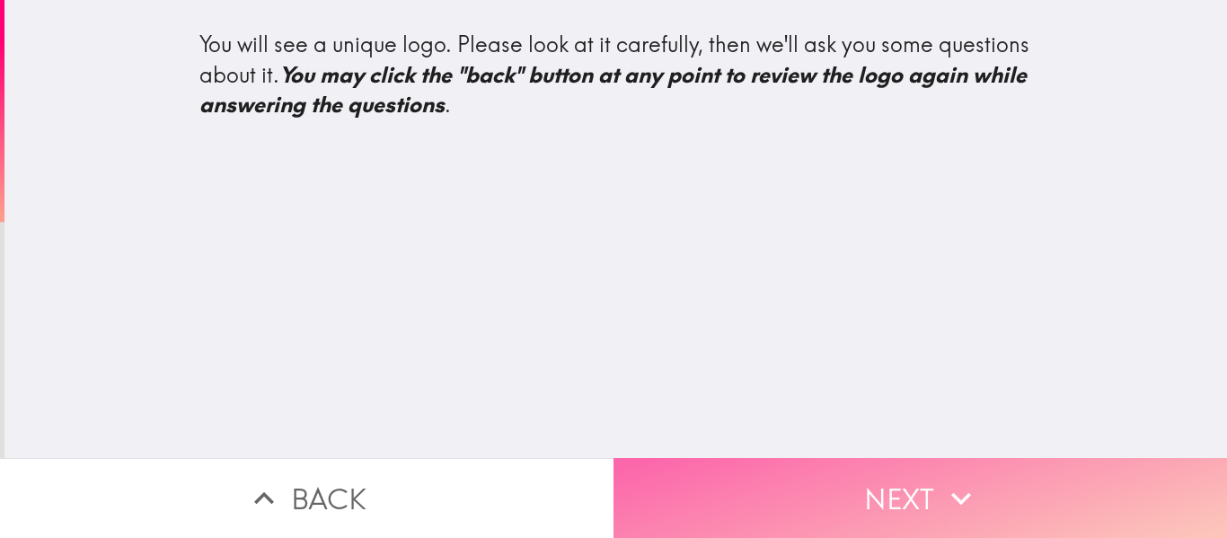
click at [905, 467] on button "Next" at bounding box center [921, 498] width 614 height 80
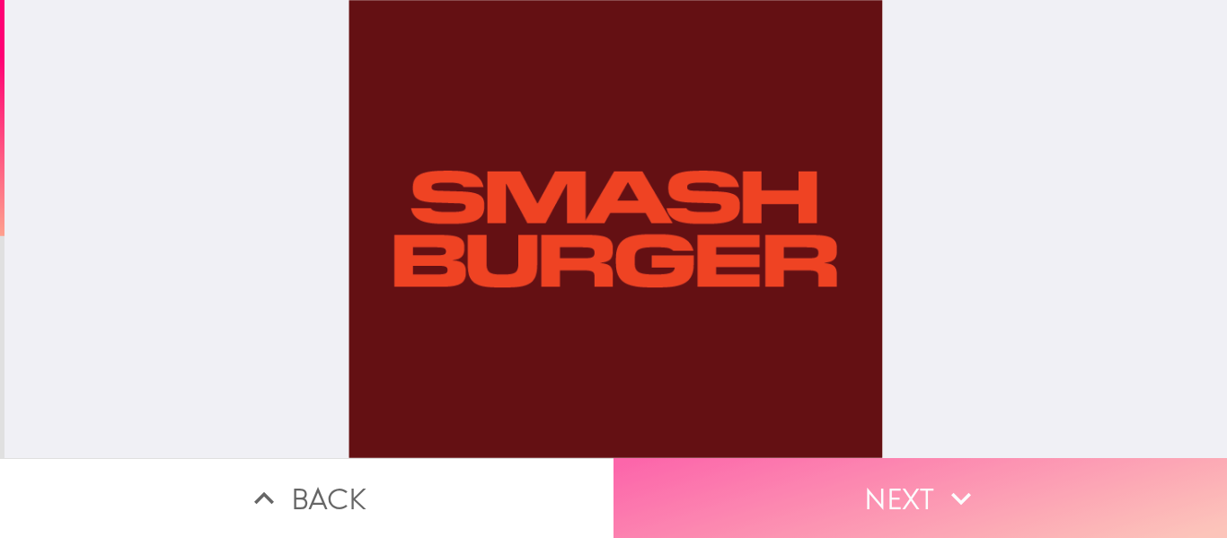
click at [941, 482] on icon "button" at bounding box center [961, 499] width 40 height 40
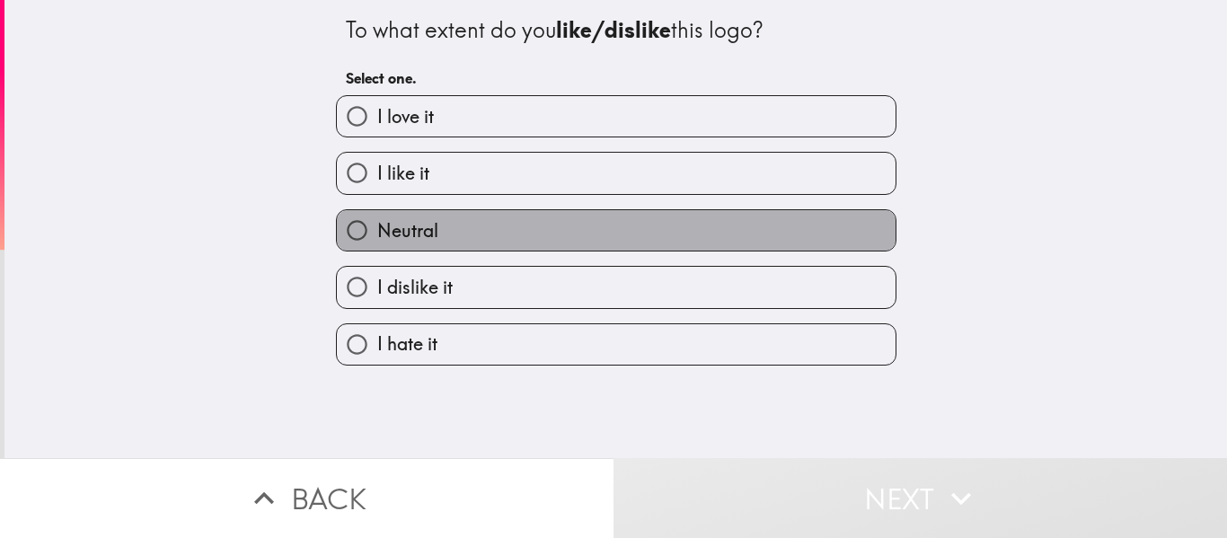
click at [732, 227] on label "Neutral" at bounding box center [616, 230] width 559 height 40
click at [377, 227] on input "Neutral" at bounding box center [357, 230] width 40 height 40
radio input "true"
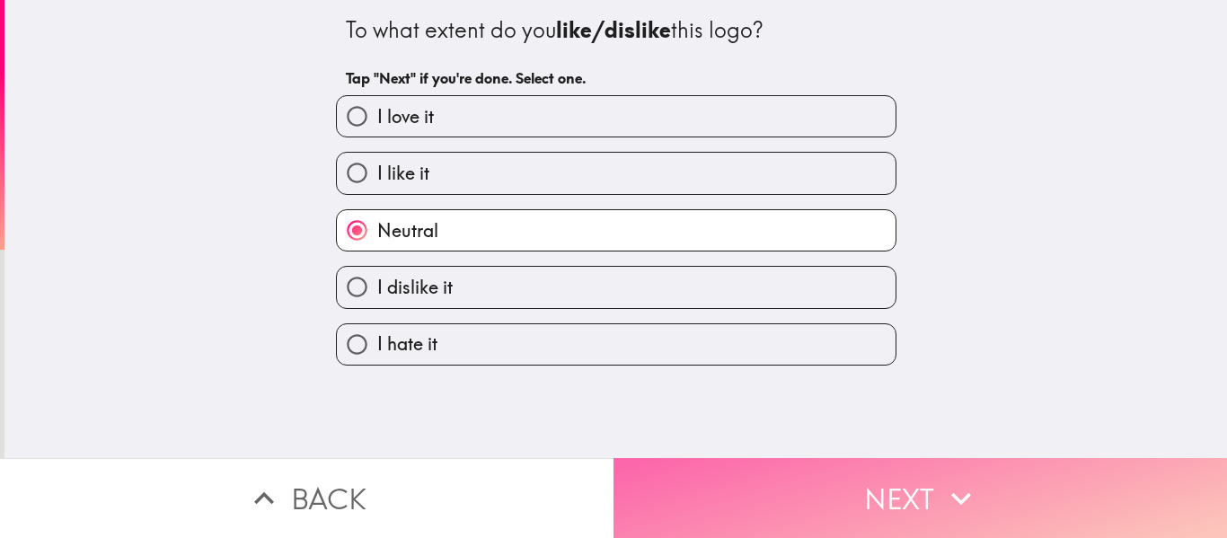
click at [945, 479] on icon "button" at bounding box center [961, 499] width 40 height 40
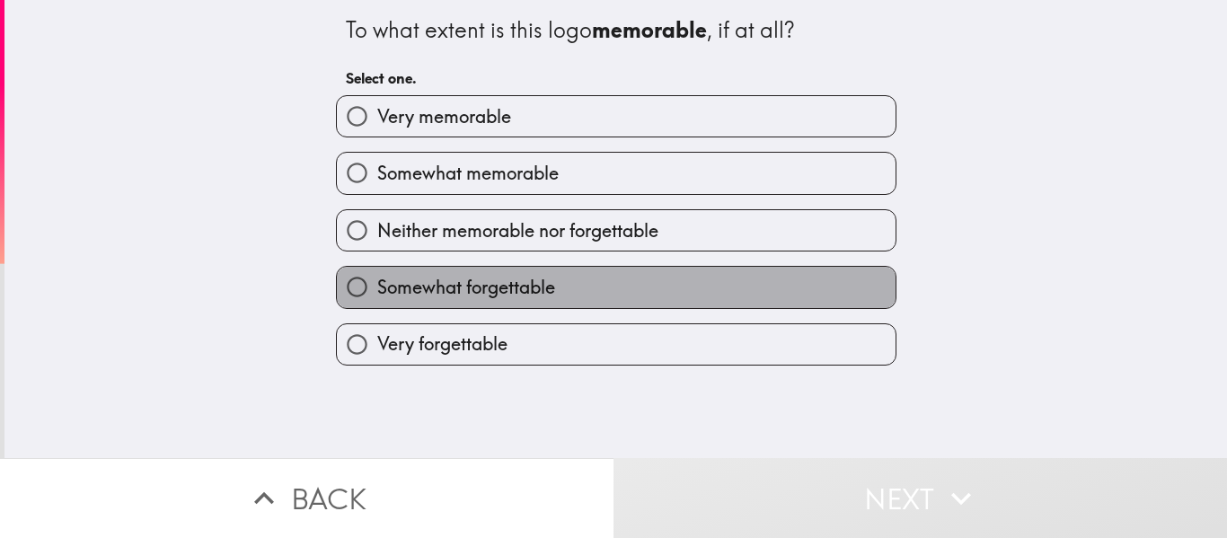
click at [621, 284] on label "Somewhat forgettable" at bounding box center [616, 287] width 559 height 40
click at [377, 284] on input "Somewhat forgettable" at bounding box center [357, 287] width 40 height 40
radio input "true"
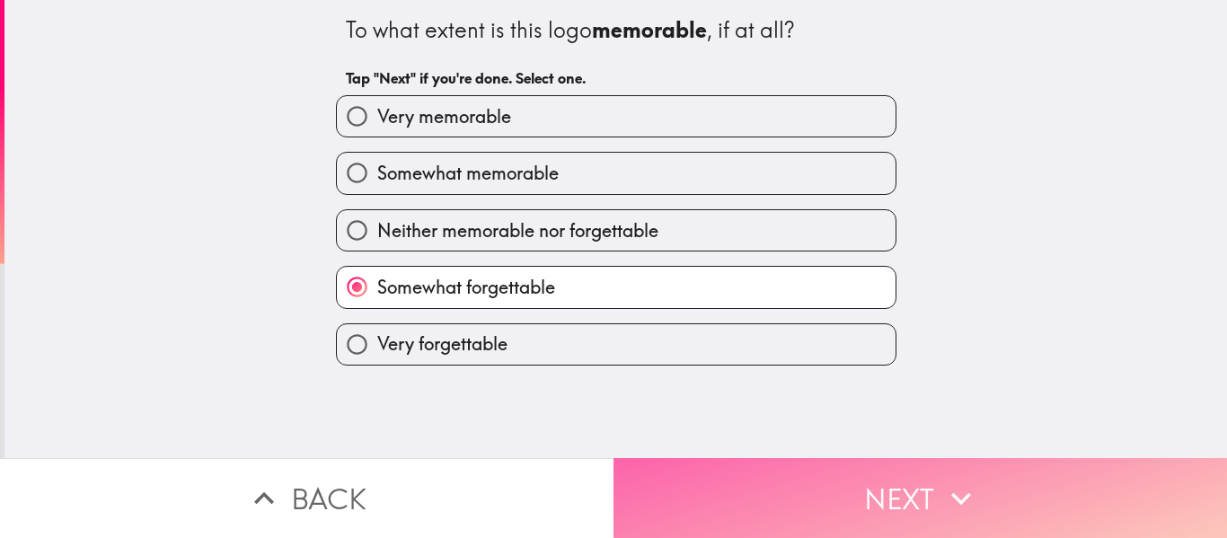
click at [923, 468] on button "Next" at bounding box center [921, 498] width 614 height 80
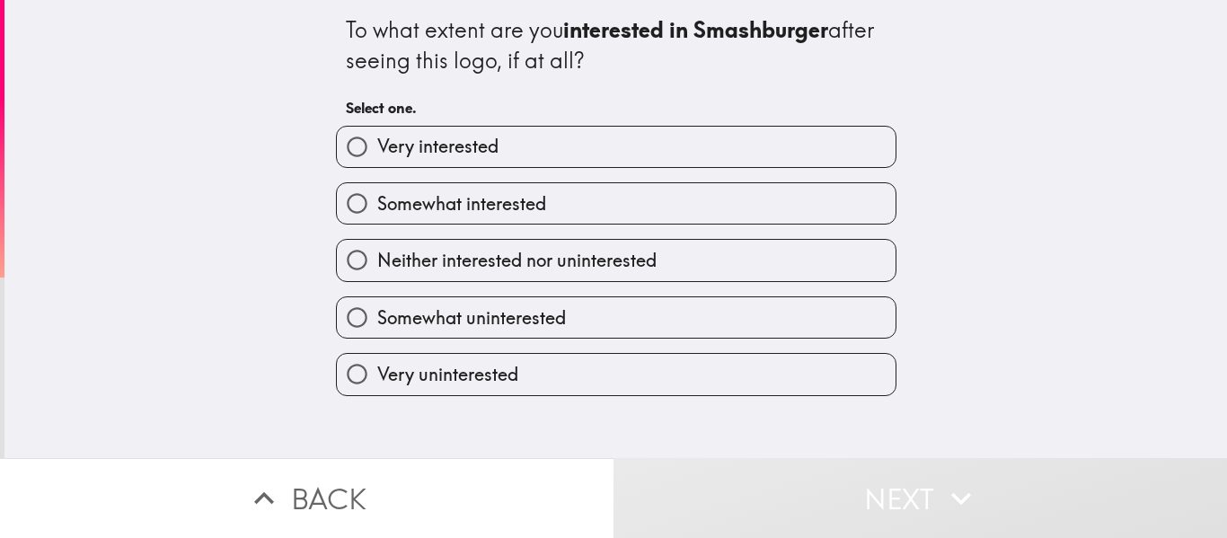
drag, startPoint x: 608, startPoint y: 256, endPoint x: 658, endPoint y: 188, distance: 84.3
click at [658, 188] on div "Very interested Somewhat interested Neither interested nor uninterested Somewha…" at bounding box center [609, 253] width 575 height 285
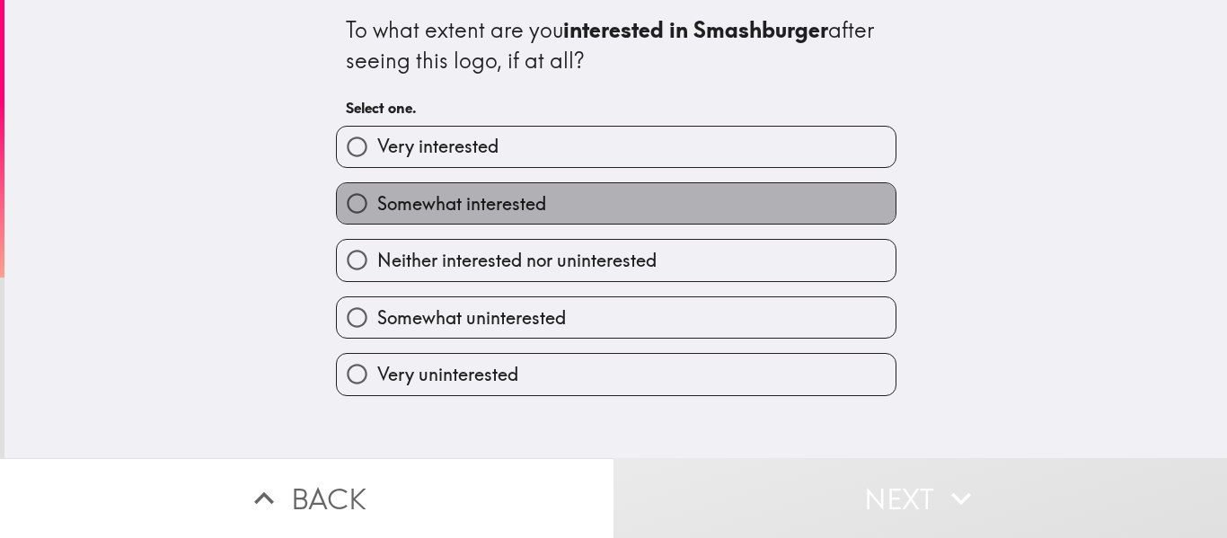
click at [658, 188] on label "Somewhat interested" at bounding box center [616, 203] width 559 height 40
click at [377, 188] on input "Somewhat interested" at bounding box center [357, 203] width 40 height 40
radio input "true"
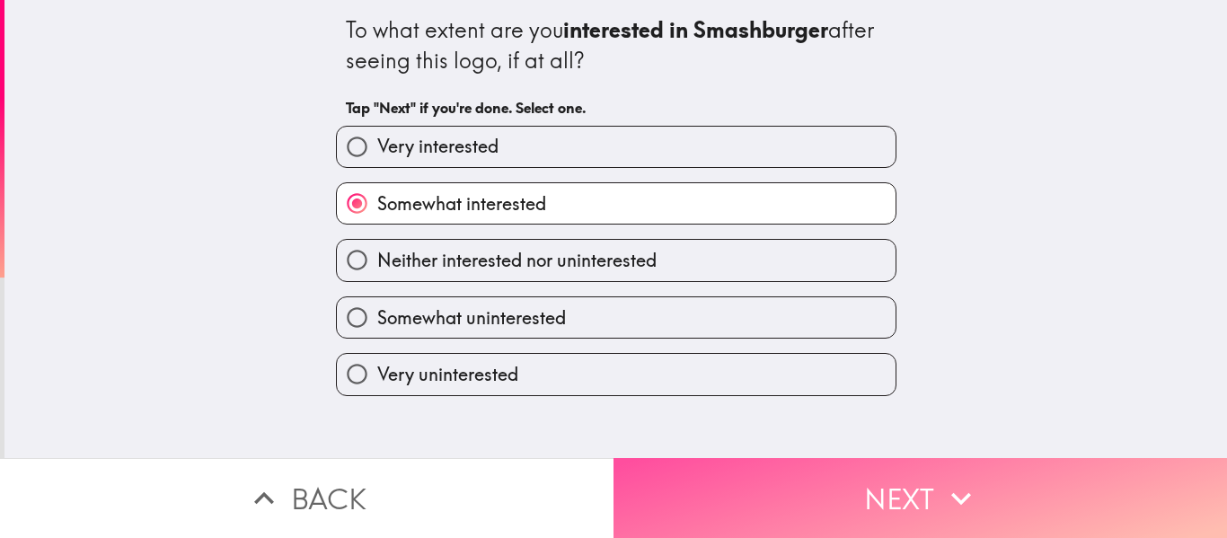
drag, startPoint x: 897, startPoint y: 497, endPoint x: 1027, endPoint y: 274, distance: 258.1
click at [897, 492] on button "Next" at bounding box center [921, 498] width 614 height 80
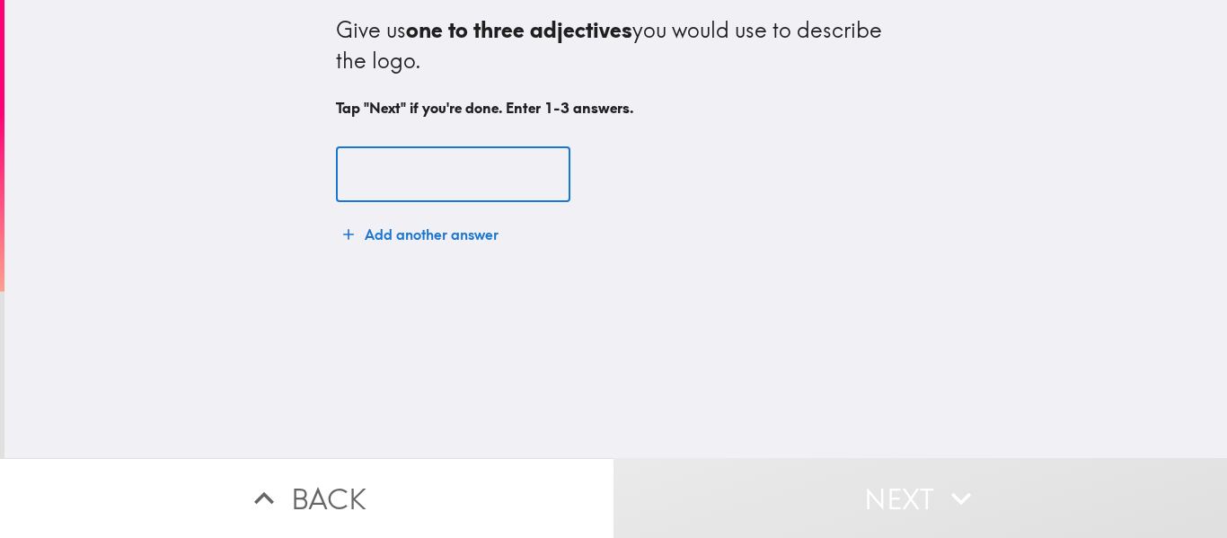
click at [434, 172] on input "text" at bounding box center [453, 175] width 234 height 56
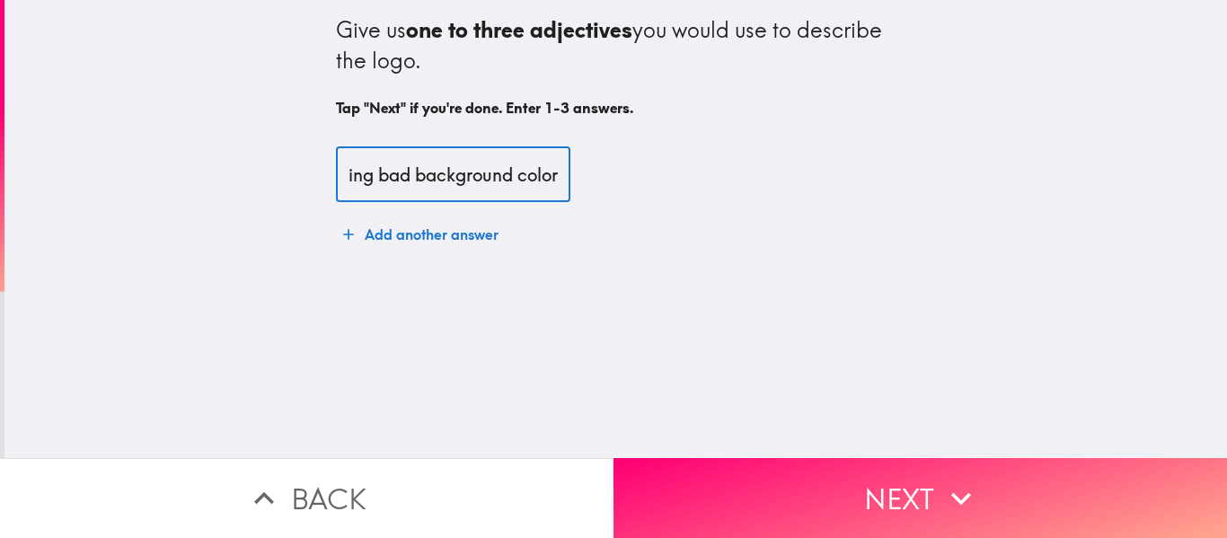
scroll to position [0, 49]
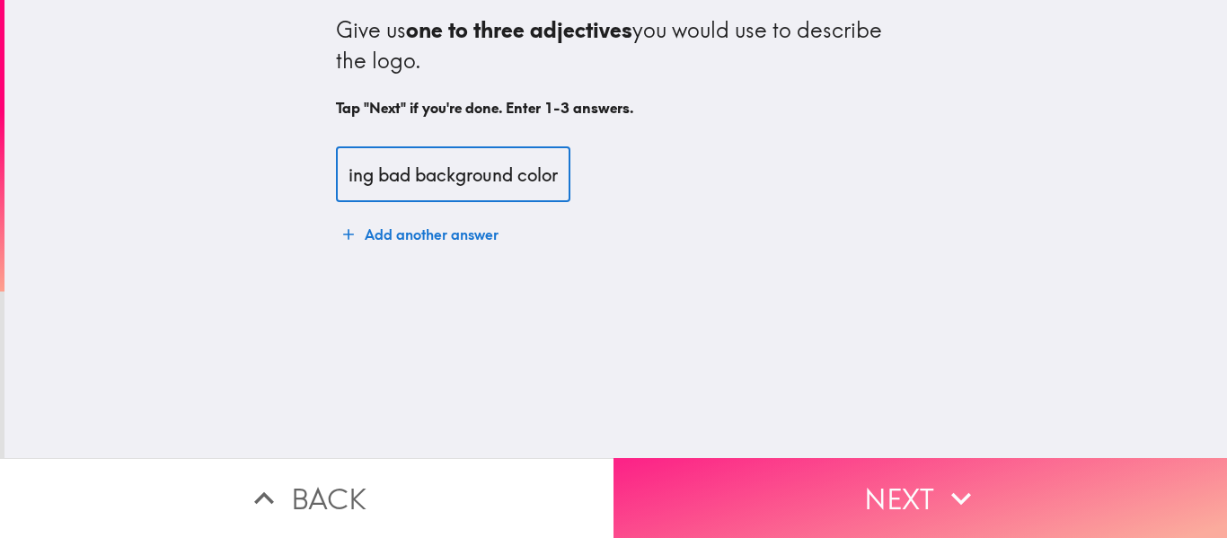
type input "boring bad background color"
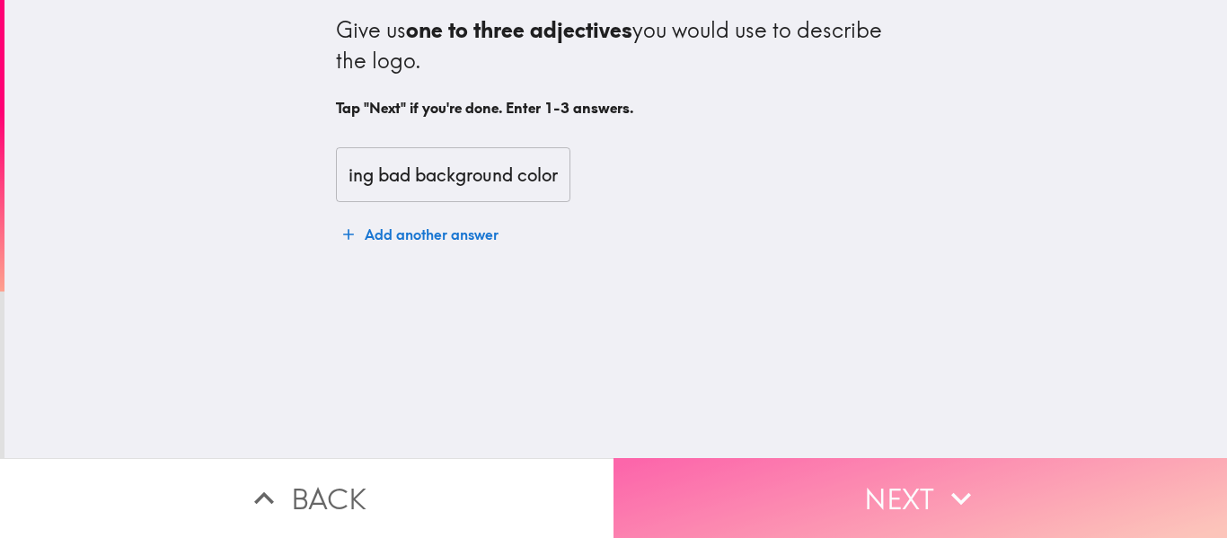
scroll to position [0, 0]
click at [905, 478] on button "Next" at bounding box center [921, 498] width 614 height 80
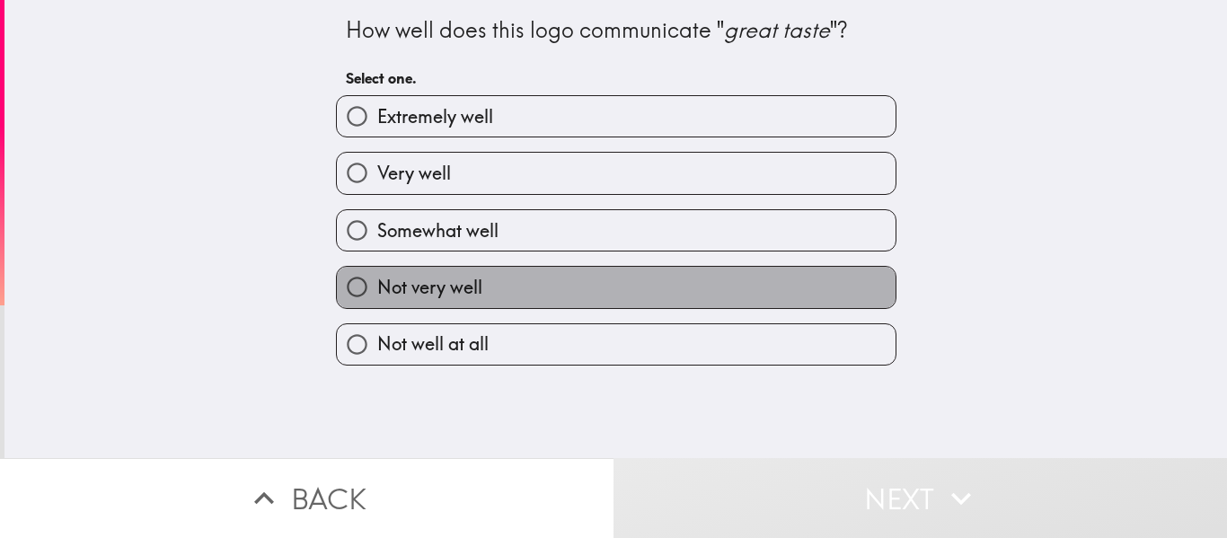
click at [698, 286] on label "Not very well" at bounding box center [616, 287] width 559 height 40
click at [377, 286] on input "Not very well" at bounding box center [357, 287] width 40 height 40
radio input "true"
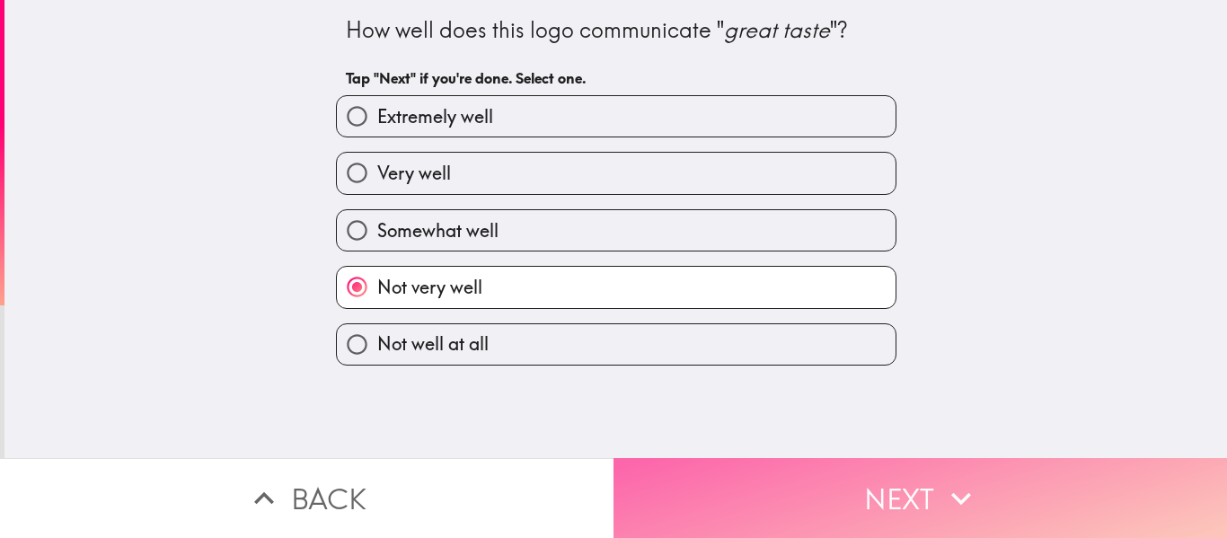
click at [941, 480] on icon "button" at bounding box center [961, 499] width 40 height 40
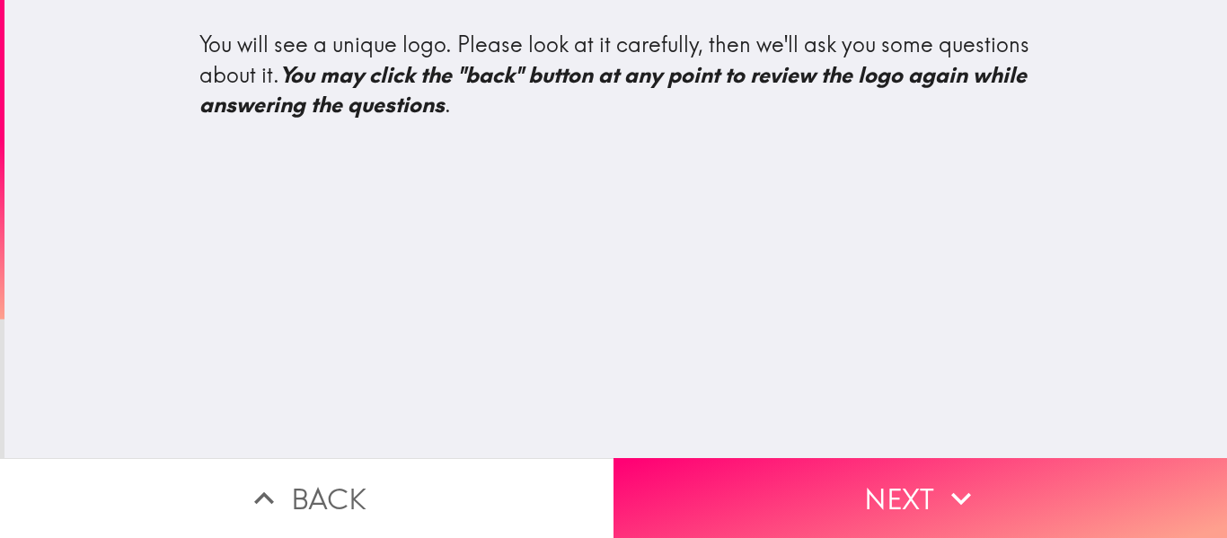
click at [646, 253] on div "You will see a unique logo. Please look at it carefully, then we'll ask you som…" at bounding box center [615, 229] width 1223 height 458
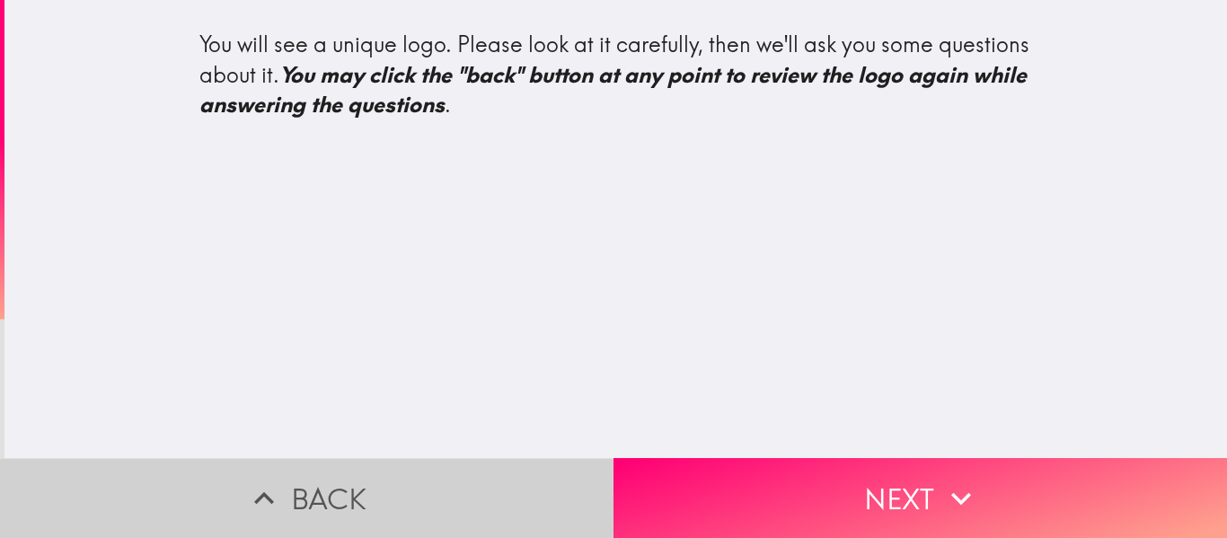
click at [440, 478] on button "Back" at bounding box center [307, 498] width 614 height 80
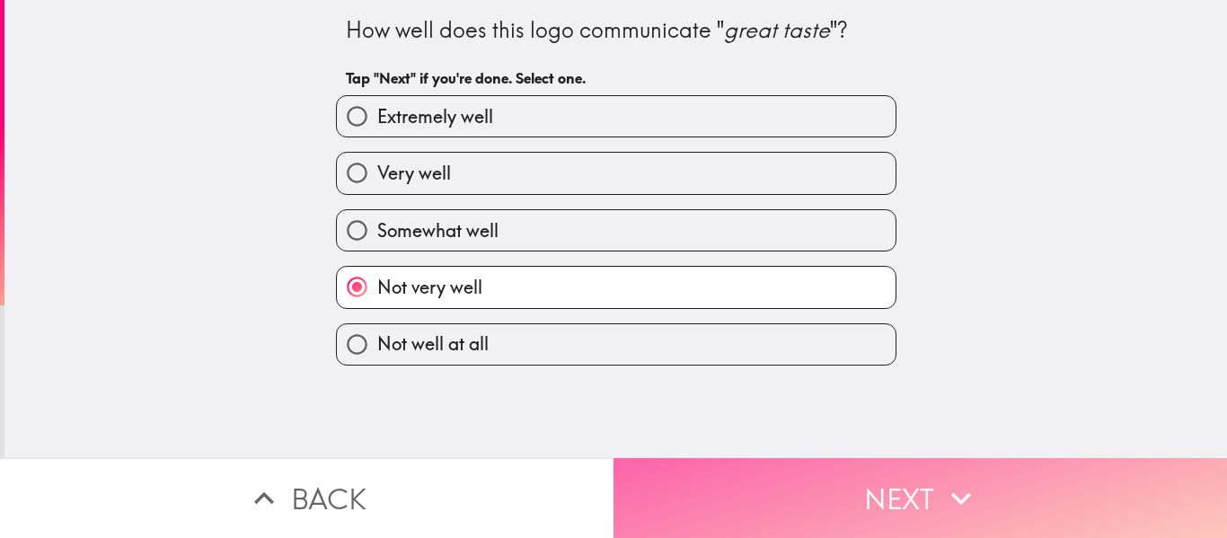
click at [873, 485] on button "Next" at bounding box center [921, 498] width 614 height 80
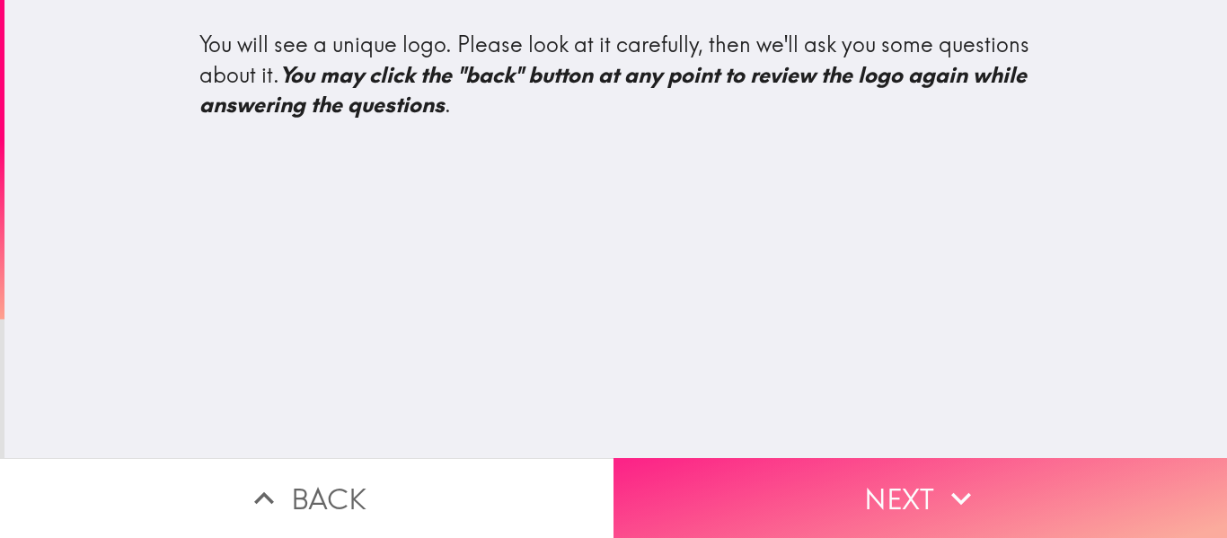
click at [944, 490] on icon "button" at bounding box center [961, 499] width 40 height 40
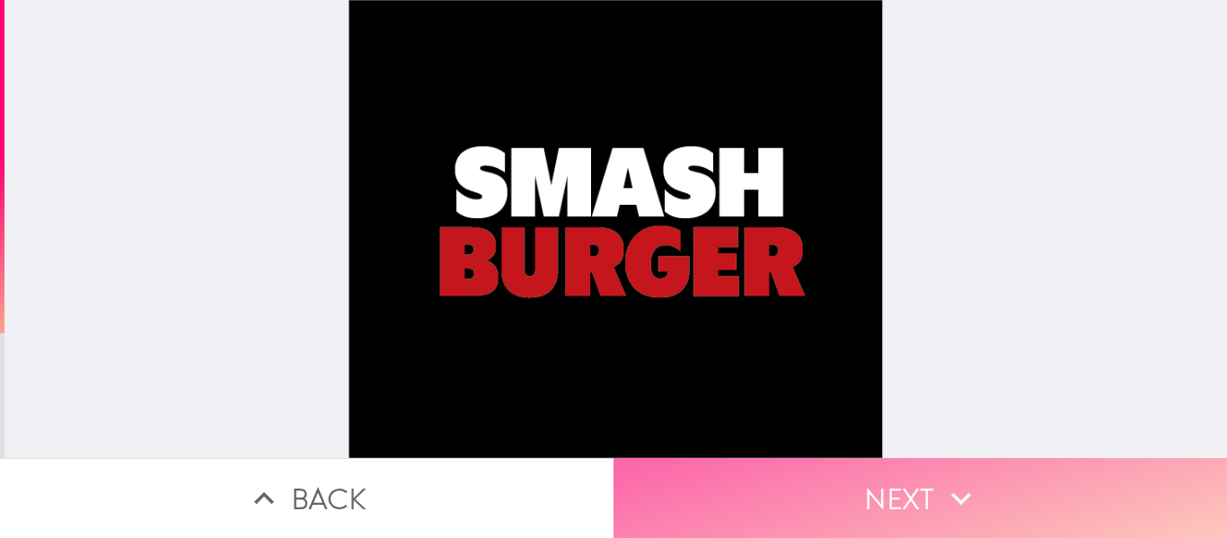
click at [941, 481] on icon "button" at bounding box center [961, 499] width 40 height 40
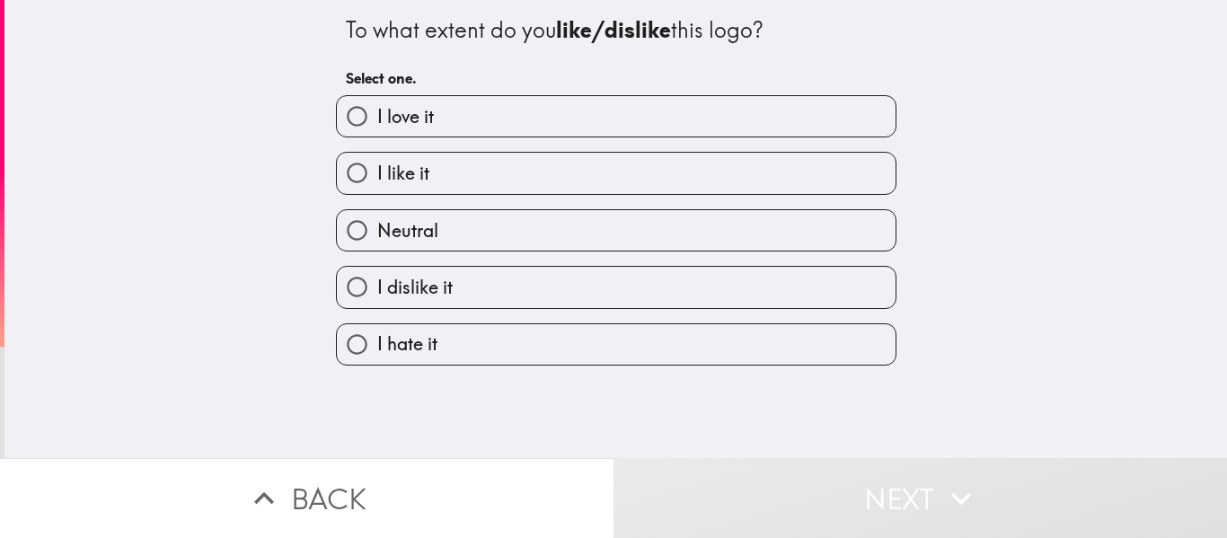
click at [519, 167] on label "I like it" at bounding box center [616, 173] width 559 height 40
click at [377, 167] on input "I like it" at bounding box center [357, 173] width 40 height 40
radio input "true"
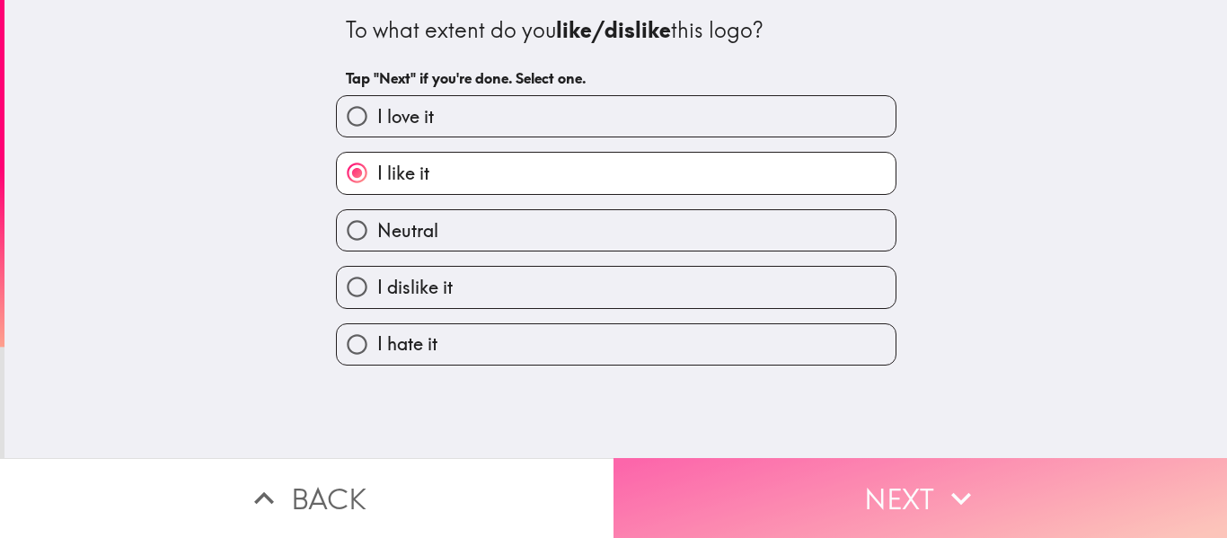
click at [840, 474] on button "Next" at bounding box center [921, 498] width 614 height 80
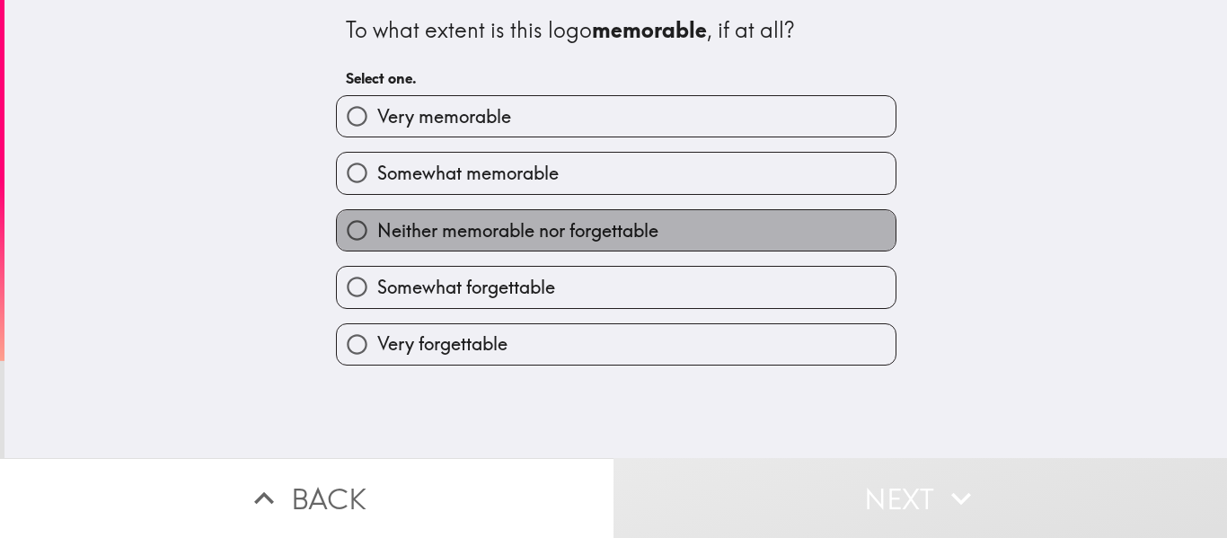
click at [610, 225] on span "Neither memorable nor forgettable" at bounding box center [517, 230] width 281 height 25
click at [377, 225] on input "Neither memorable nor forgettable" at bounding box center [357, 230] width 40 height 40
radio input "true"
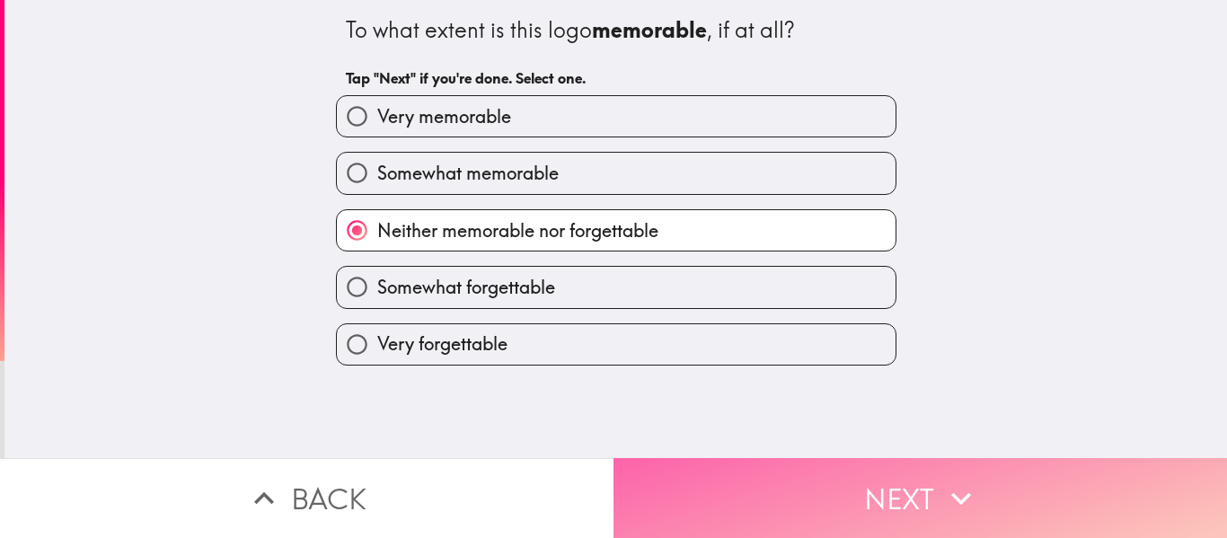
click at [941, 483] on icon "button" at bounding box center [961, 499] width 40 height 40
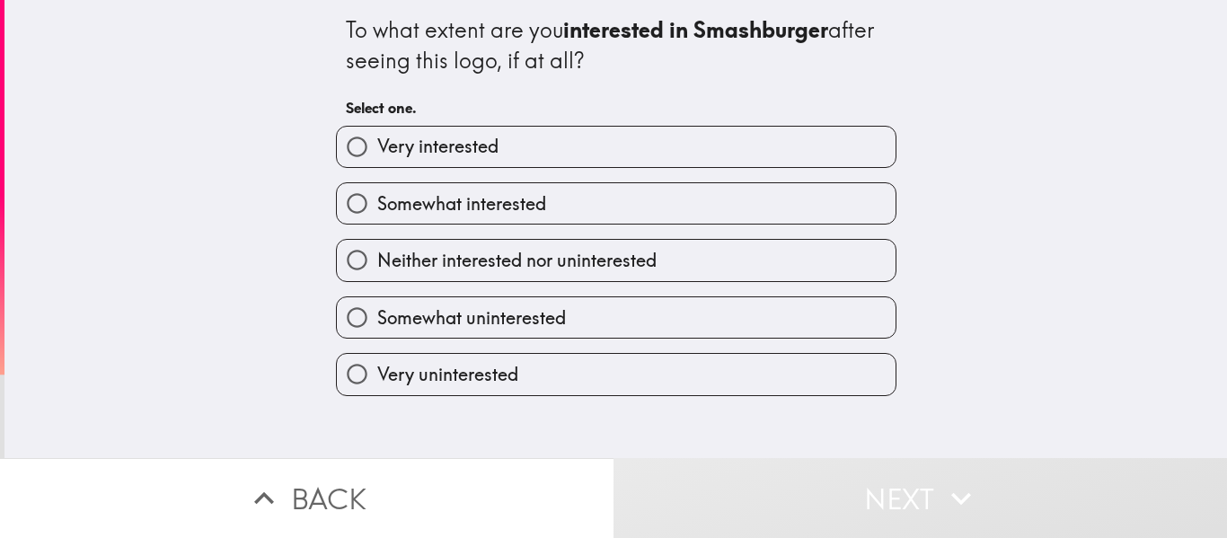
click at [452, 208] on span "Somewhat interested" at bounding box center [461, 203] width 169 height 25
click at [377, 208] on input "Somewhat interested" at bounding box center [357, 203] width 40 height 40
radio input "true"
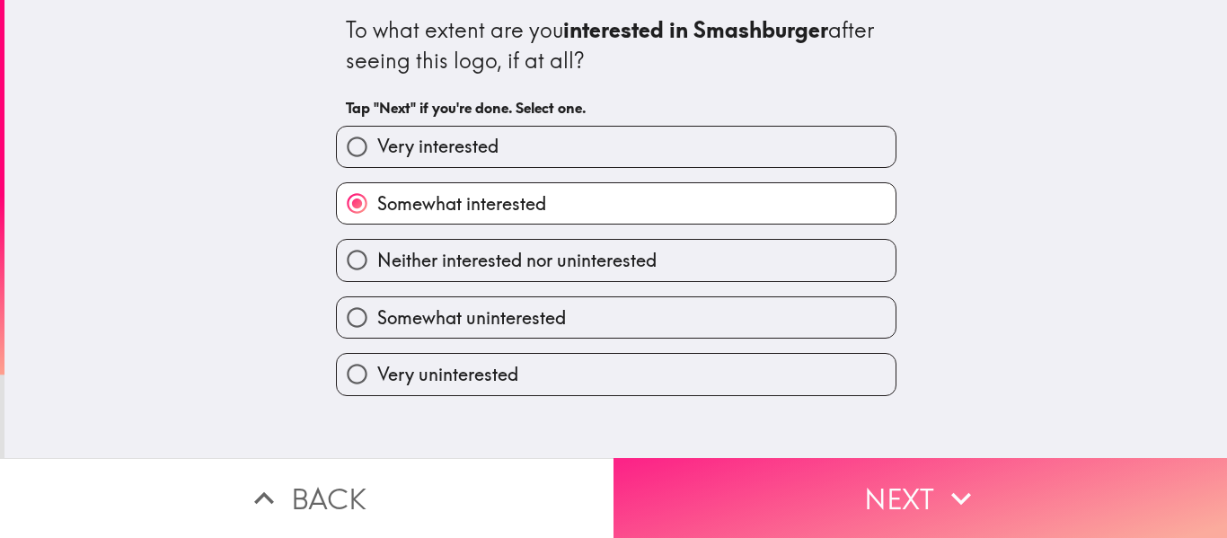
click at [914, 490] on button "Next" at bounding box center [921, 498] width 614 height 80
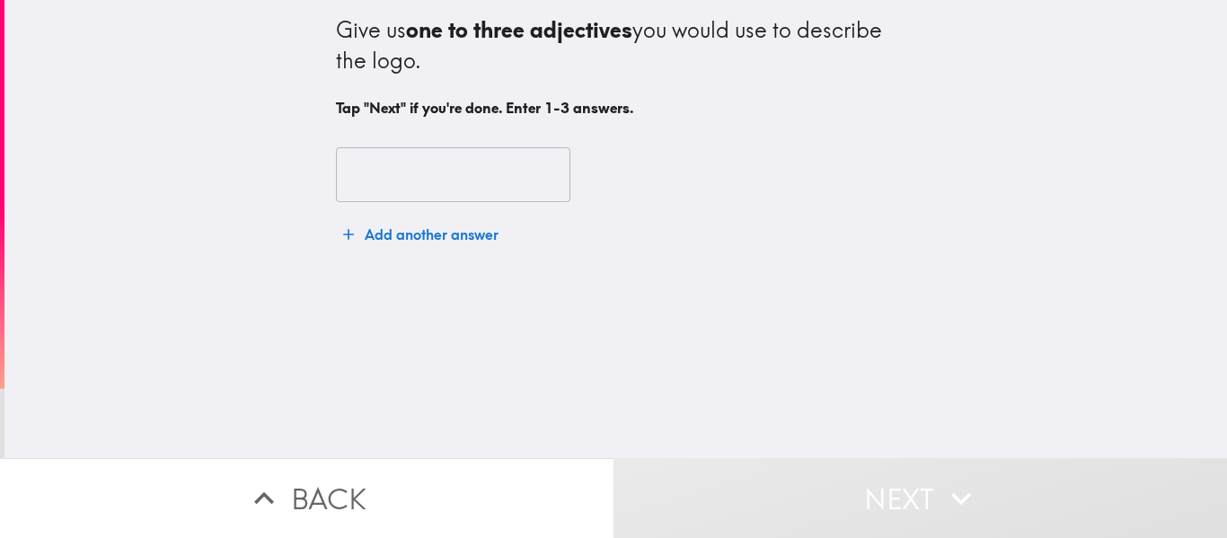
click at [446, 165] on input "text" at bounding box center [453, 175] width 234 height 56
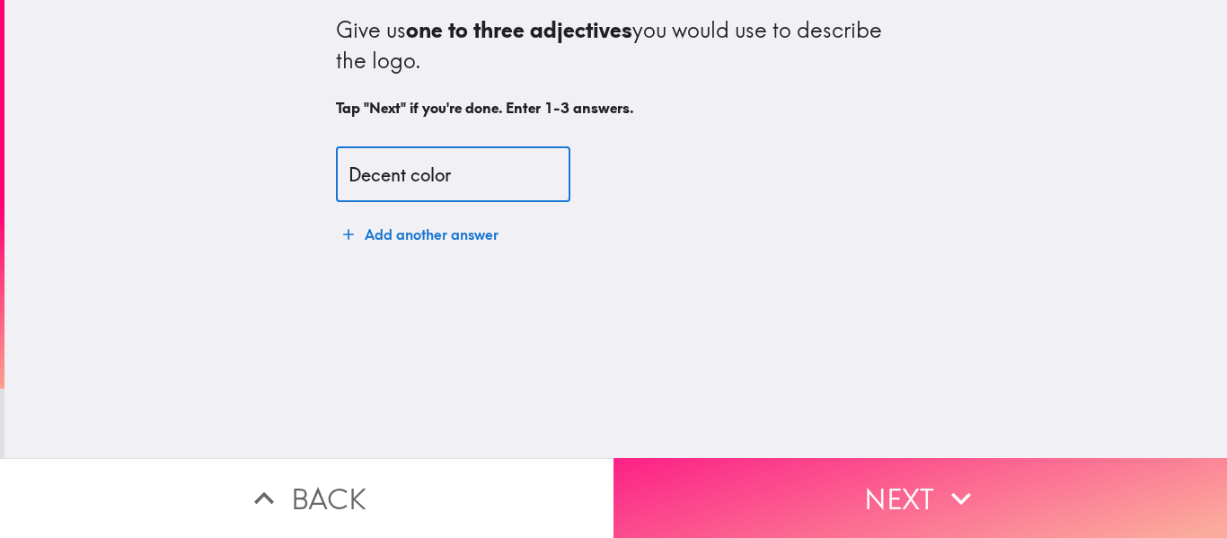
type input "Decent color"
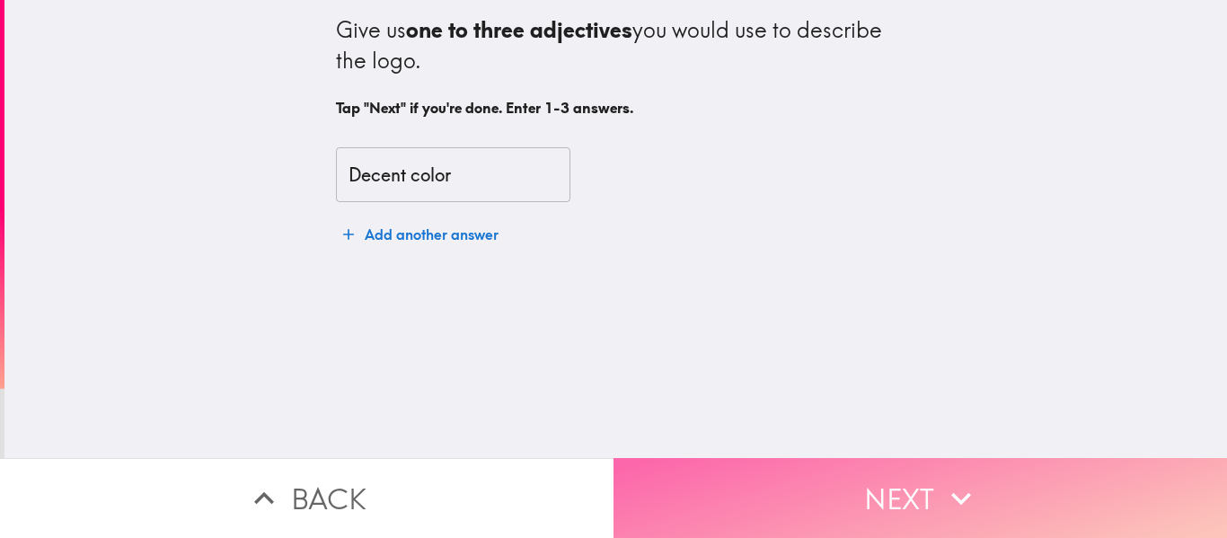
click at [835, 477] on button "Next" at bounding box center [921, 498] width 614 height 80
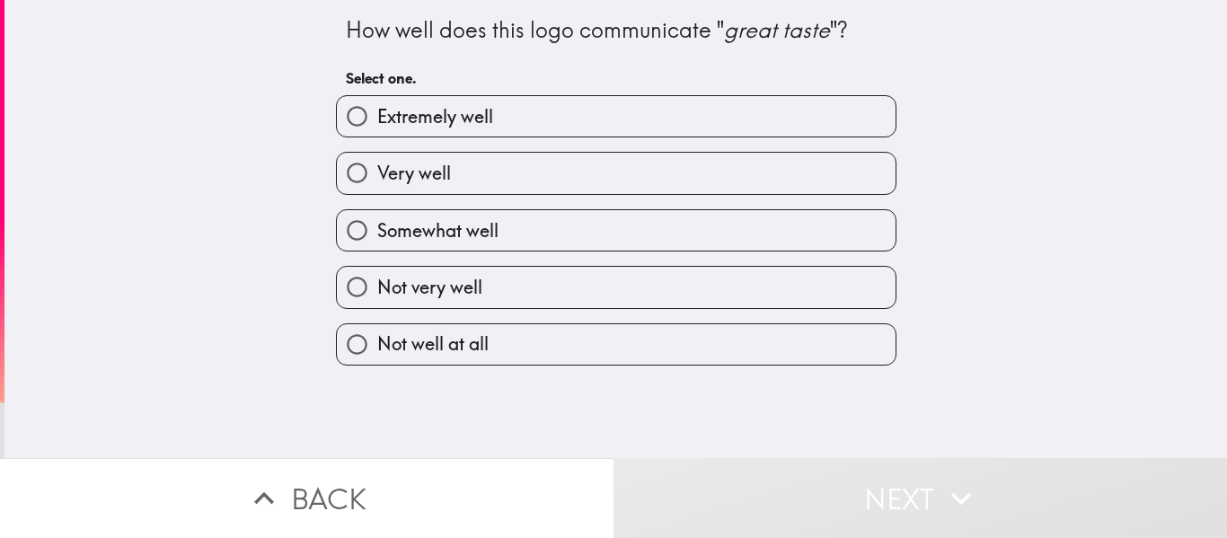
click at [597, 233] on label "Somewhat well" at bounding box center [616, 230] width 559 height 40
click at [377, 233] on input "Somewhat well" at bounding box center [357, 230] width 40 height 40
radio input "true"
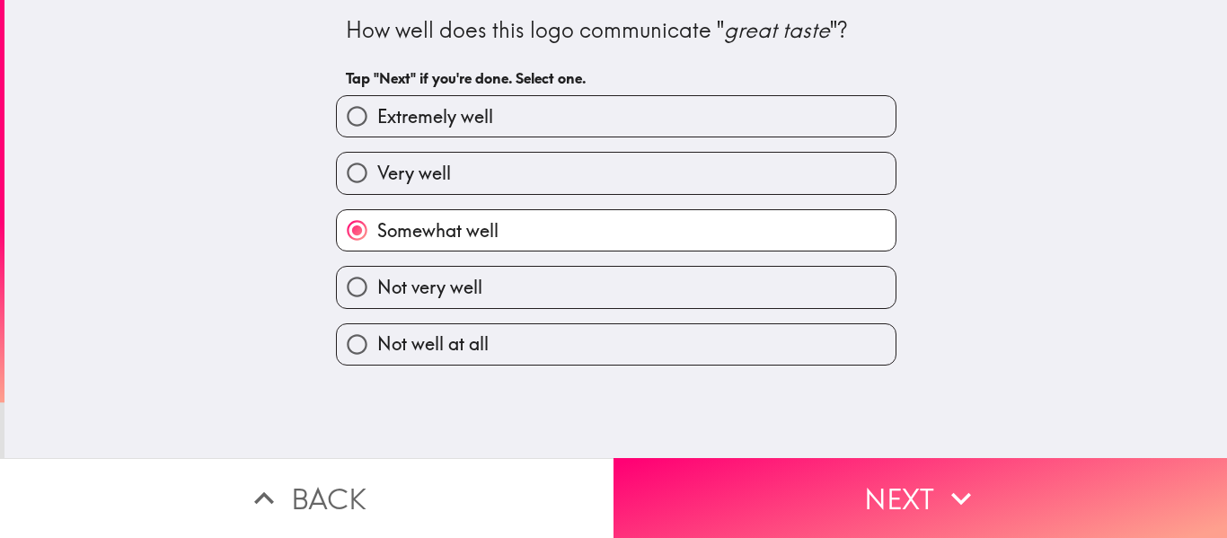
drag, startPoint x: 916, startPoint y: 472, endPoint x: 942, endPoint y: 258, distance: 215.4
click at [915, 468] on button "Next" at bounding box center [921, 498] width 614 height 80
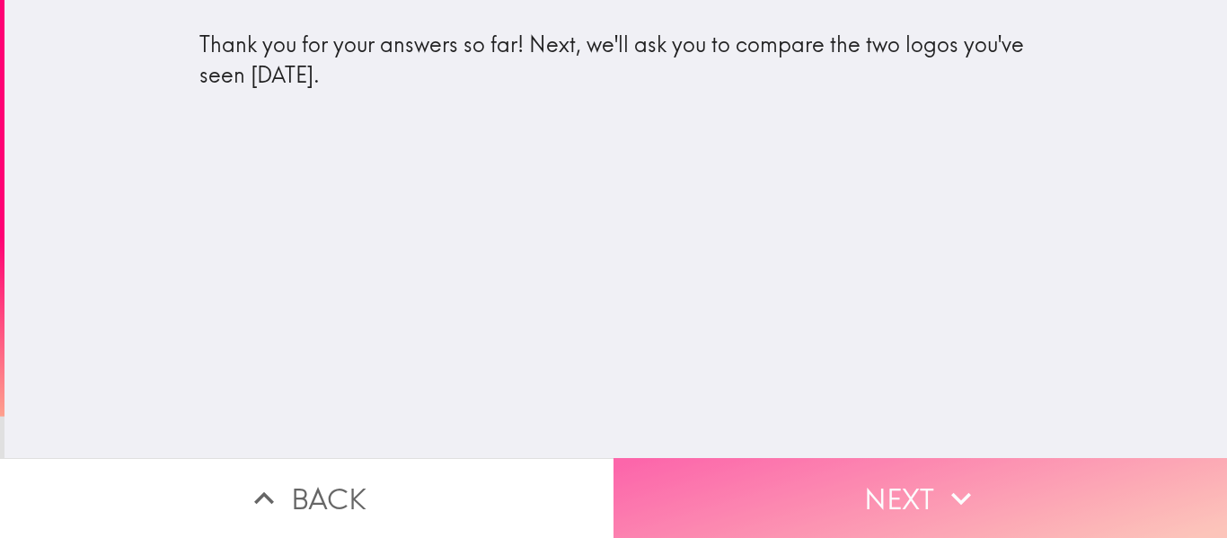
click at [909, 475] on button "Next" at bounding box center [921, 498] width 614 height 80
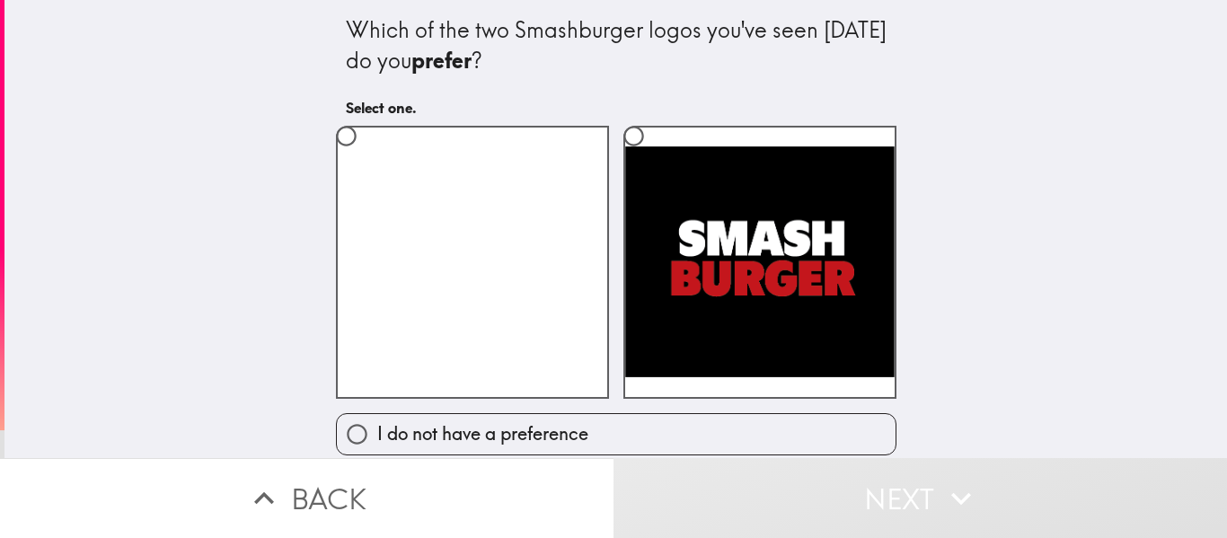
scroll to position [11, 0]
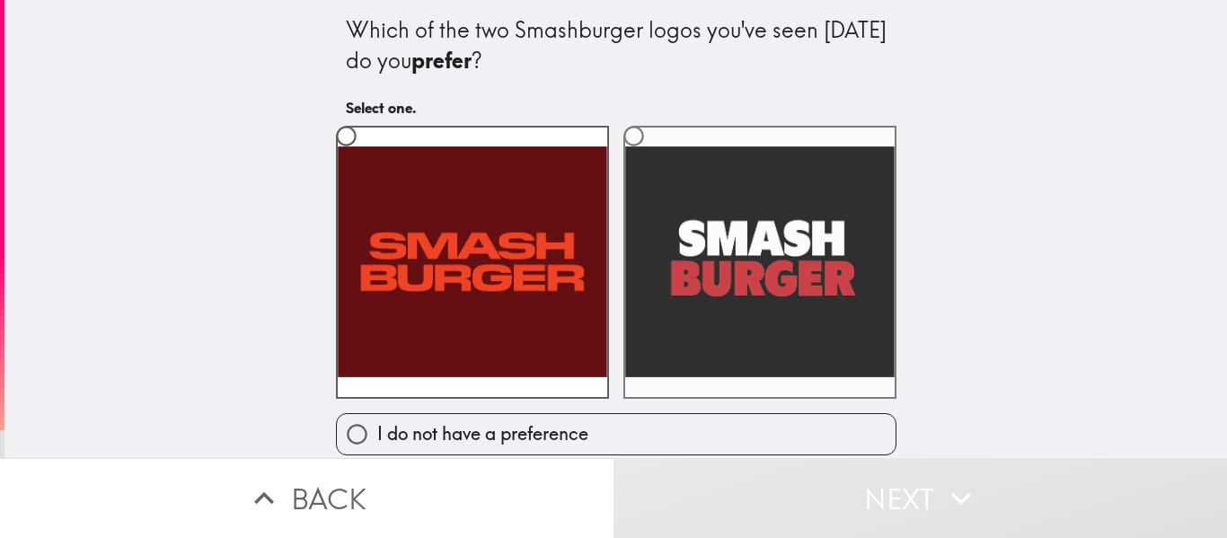
click at [624, 122] on input "radio" at bounding box center [634, 136] width 40 height 40
radio input "true"
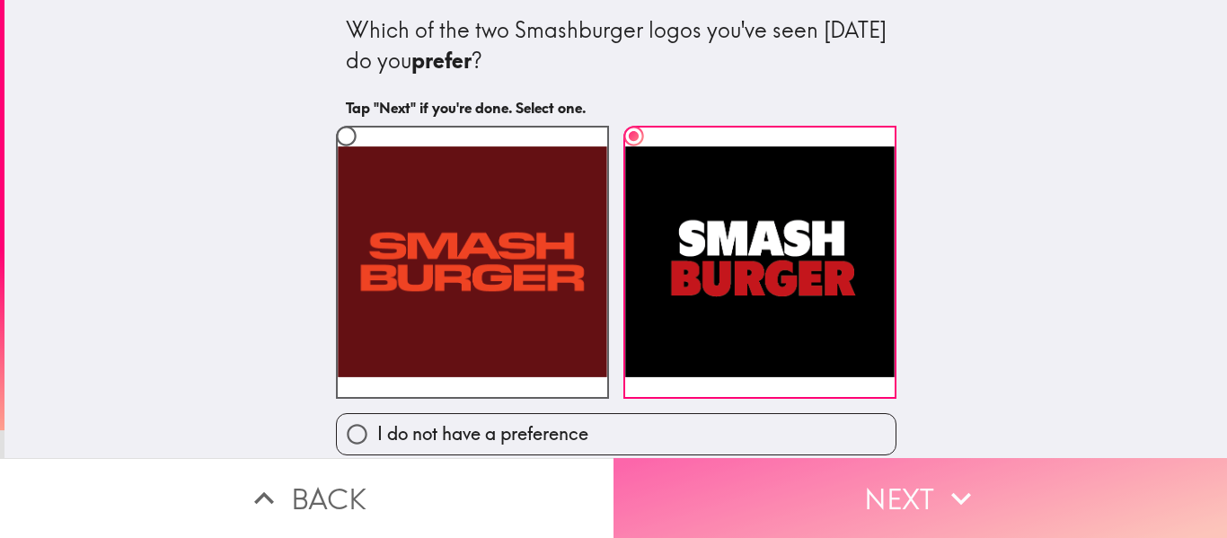
drag, startPoint x: 913, startPoint y: 481, endPoint x: 909, endPoint y: 464, distance: 18.3
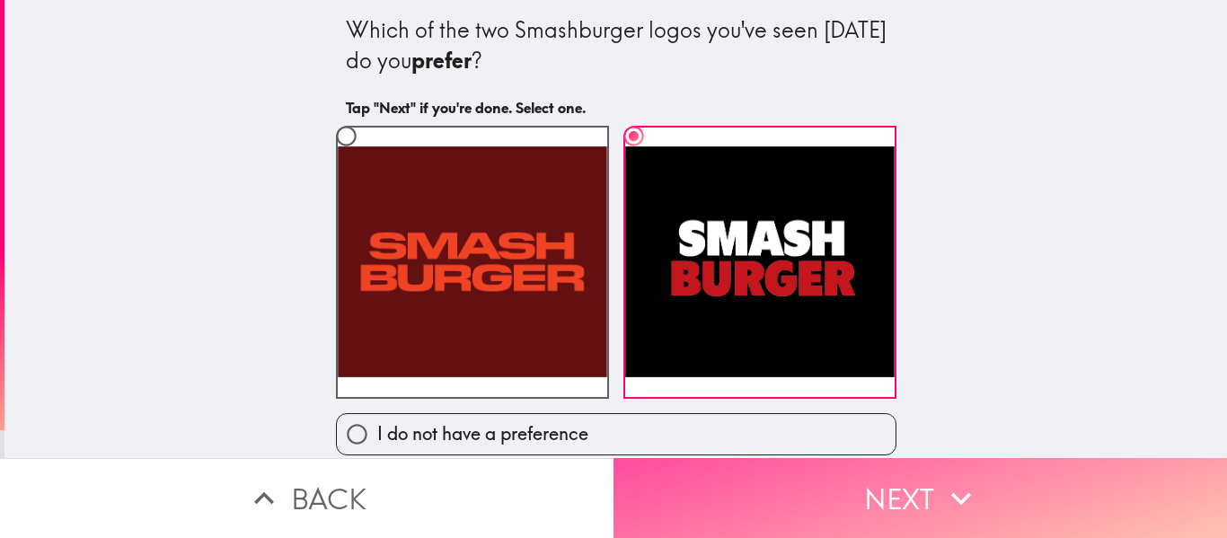
click at [911, 480] on button "Next" at bounding box center [921, 498] width 614 height 80
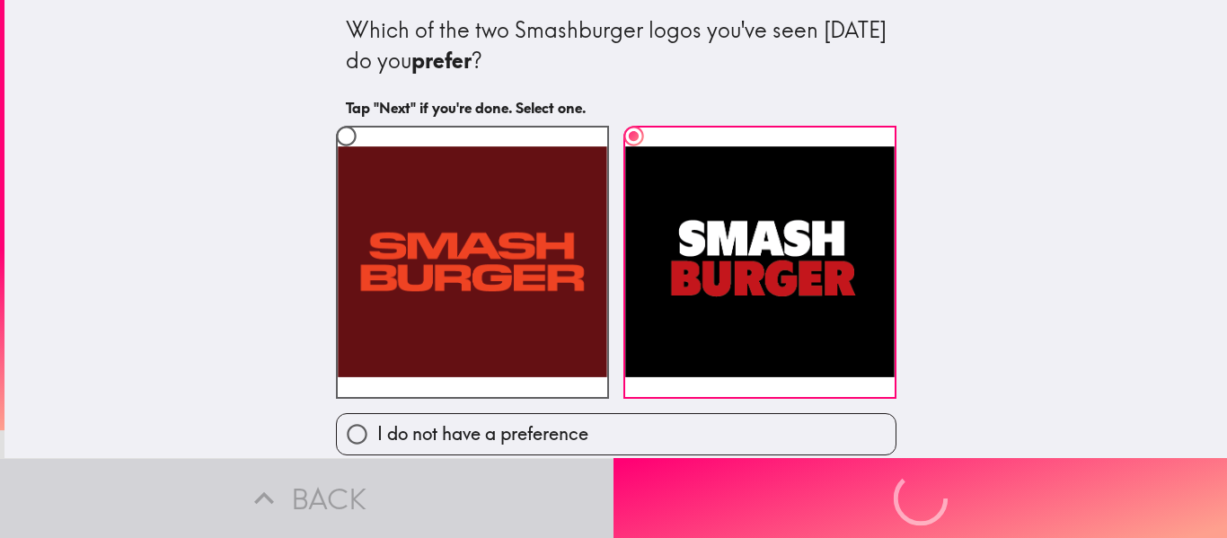
scroll to position [0, 0]
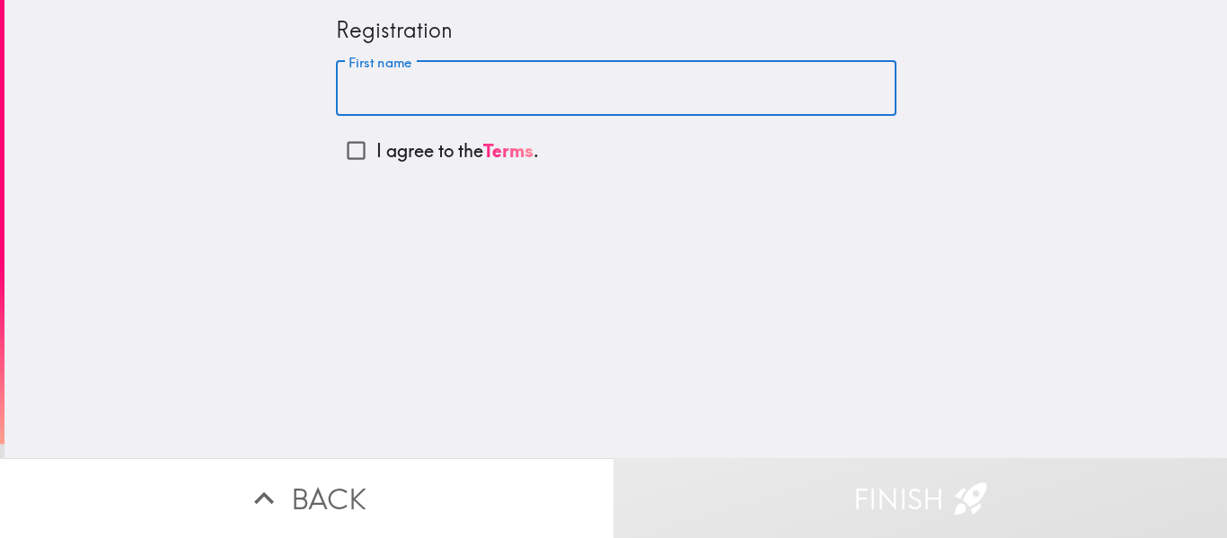
click at [572, 95] on input "First name" at bounding box center [616, 89] width 561 height 56
type input "[US_STATE]"
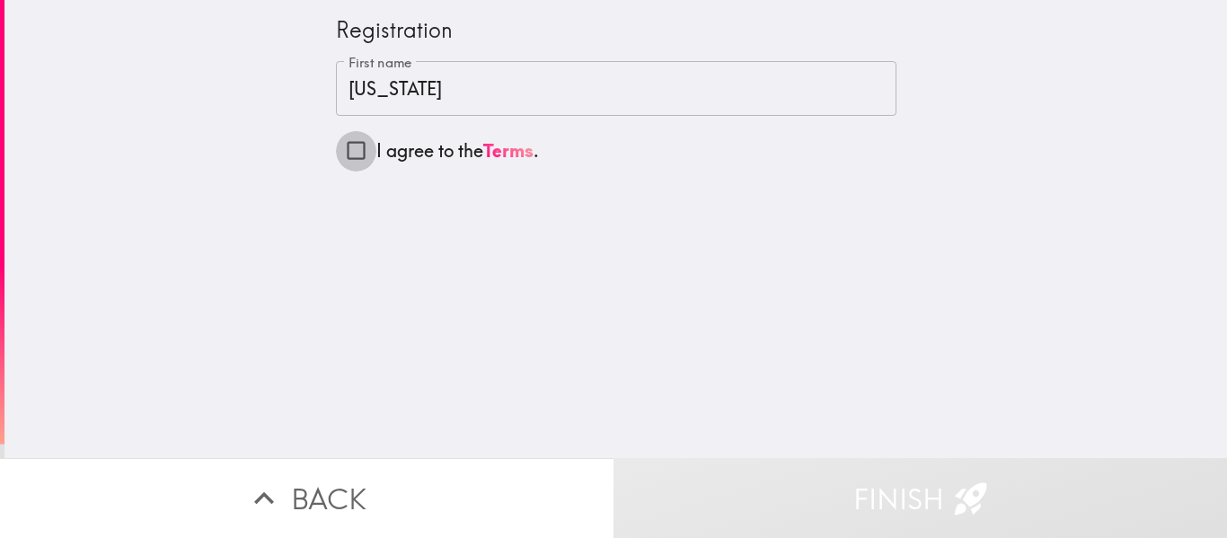
click at [336, 150] on input "I agree to the Terms ." at bounding box center [356, 150] width 40 height 40
checkbox input "true"
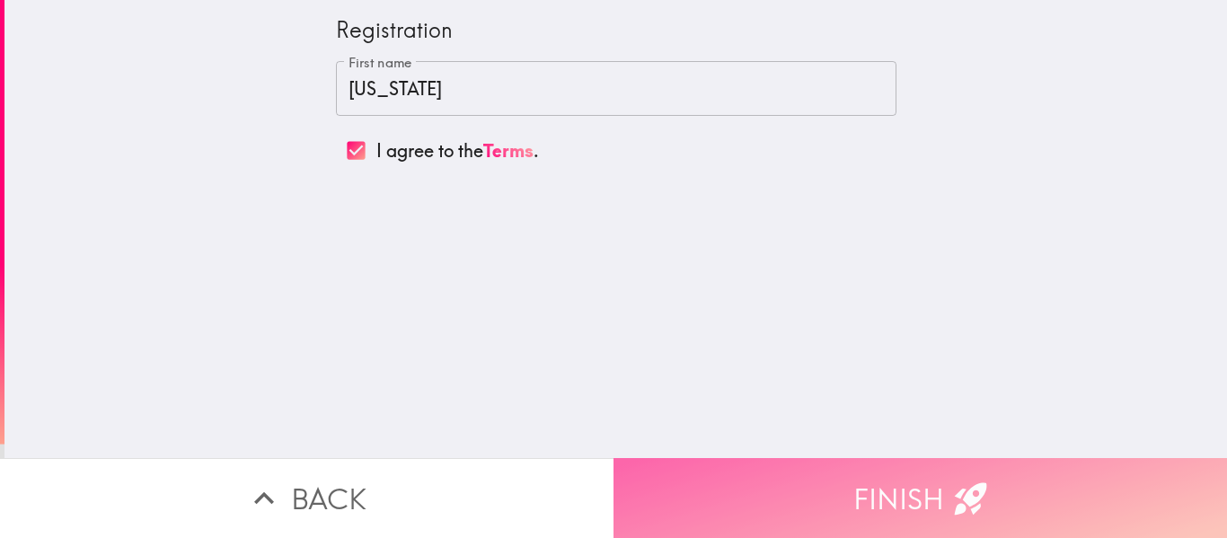
click at [798, 458] on button "Finish" at bounding box center [921, 498] width 614 height 80
